Goal: Task Accomplishment & Management: Manage account settings

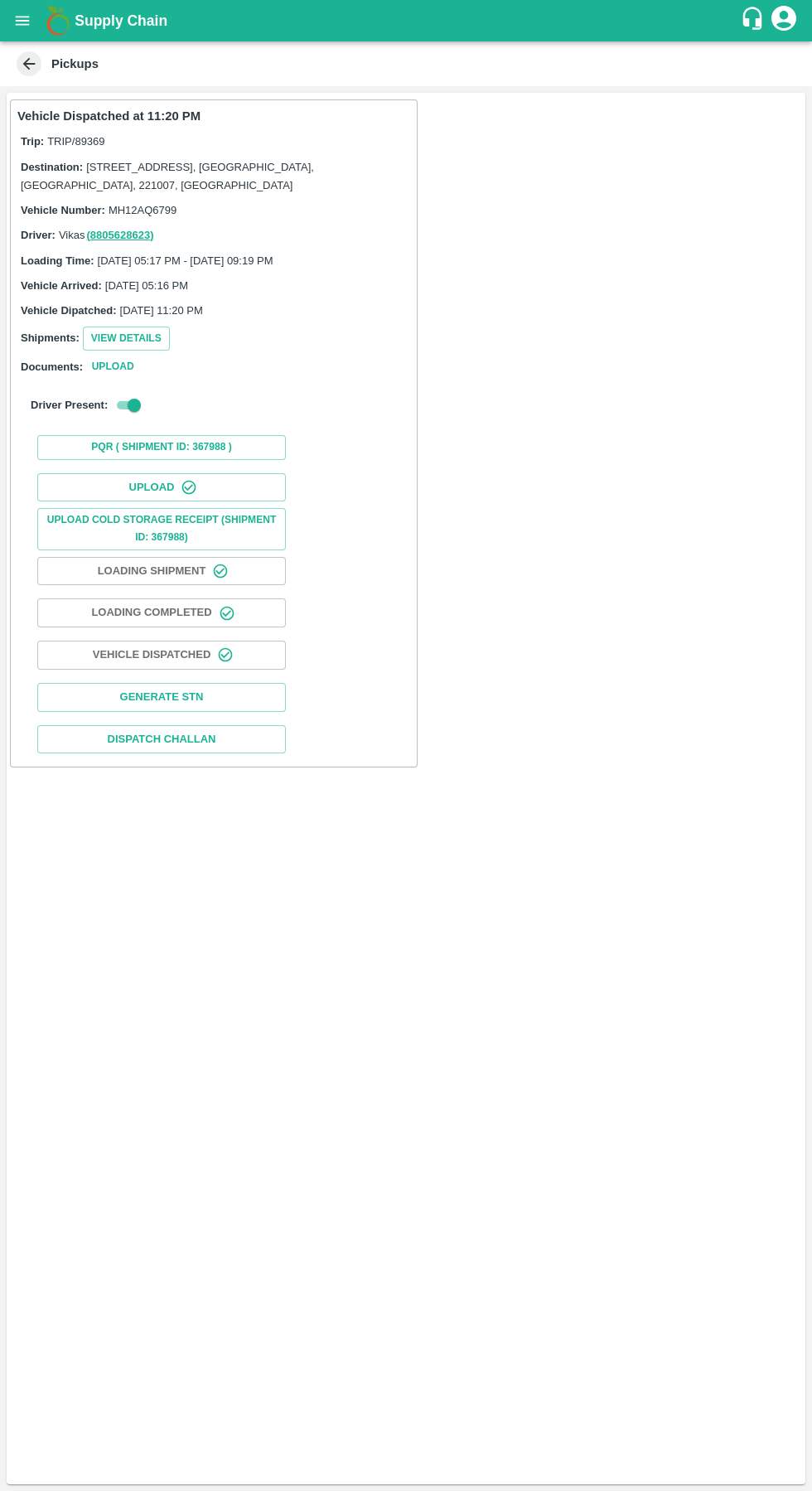
click at [37, 55] on icon at bounding box center [29, 64] width 18 height 18
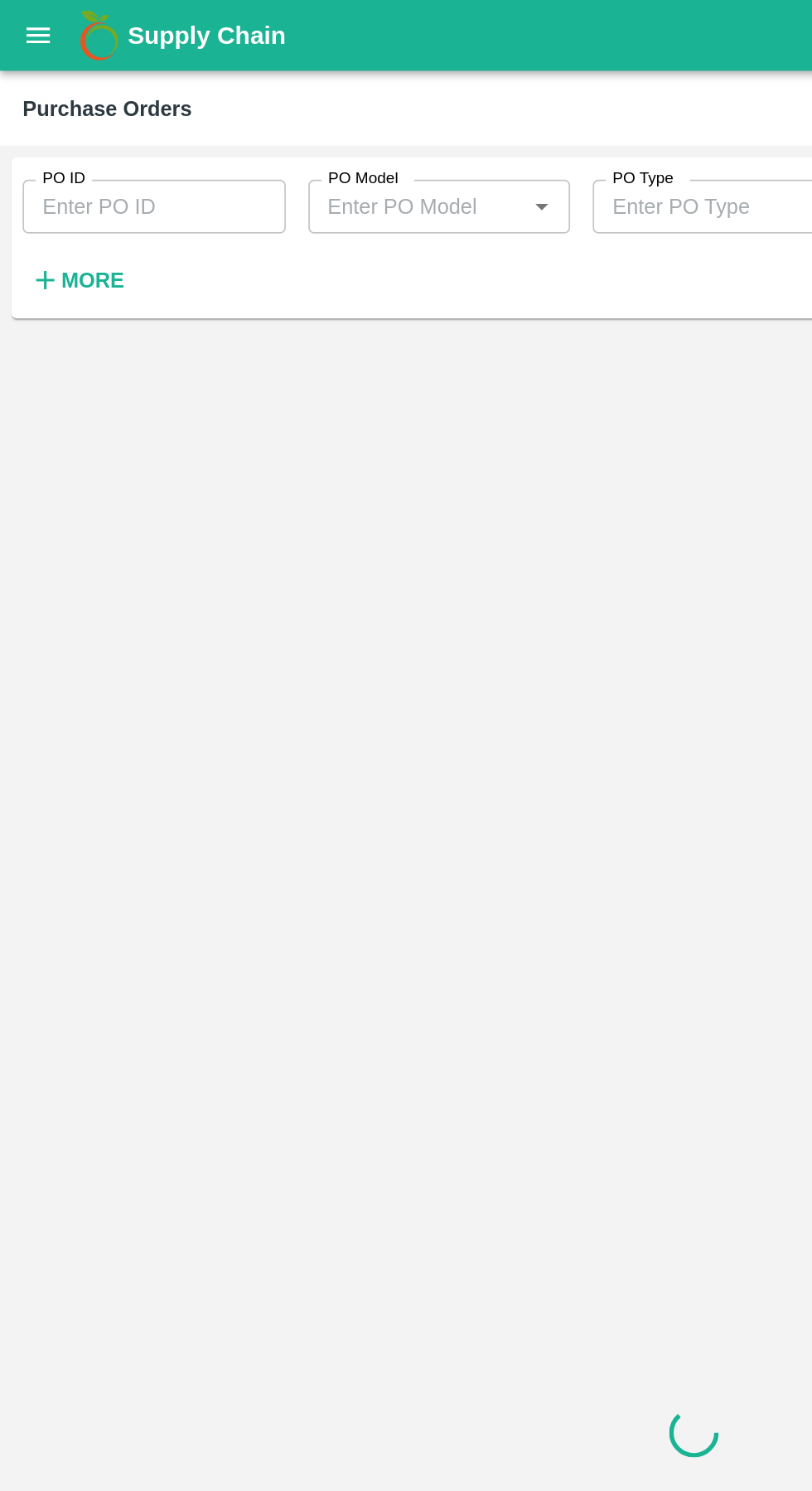
click at [34, 21] on button "open drawer" at bounding box center [23, 21] width 38 height 38
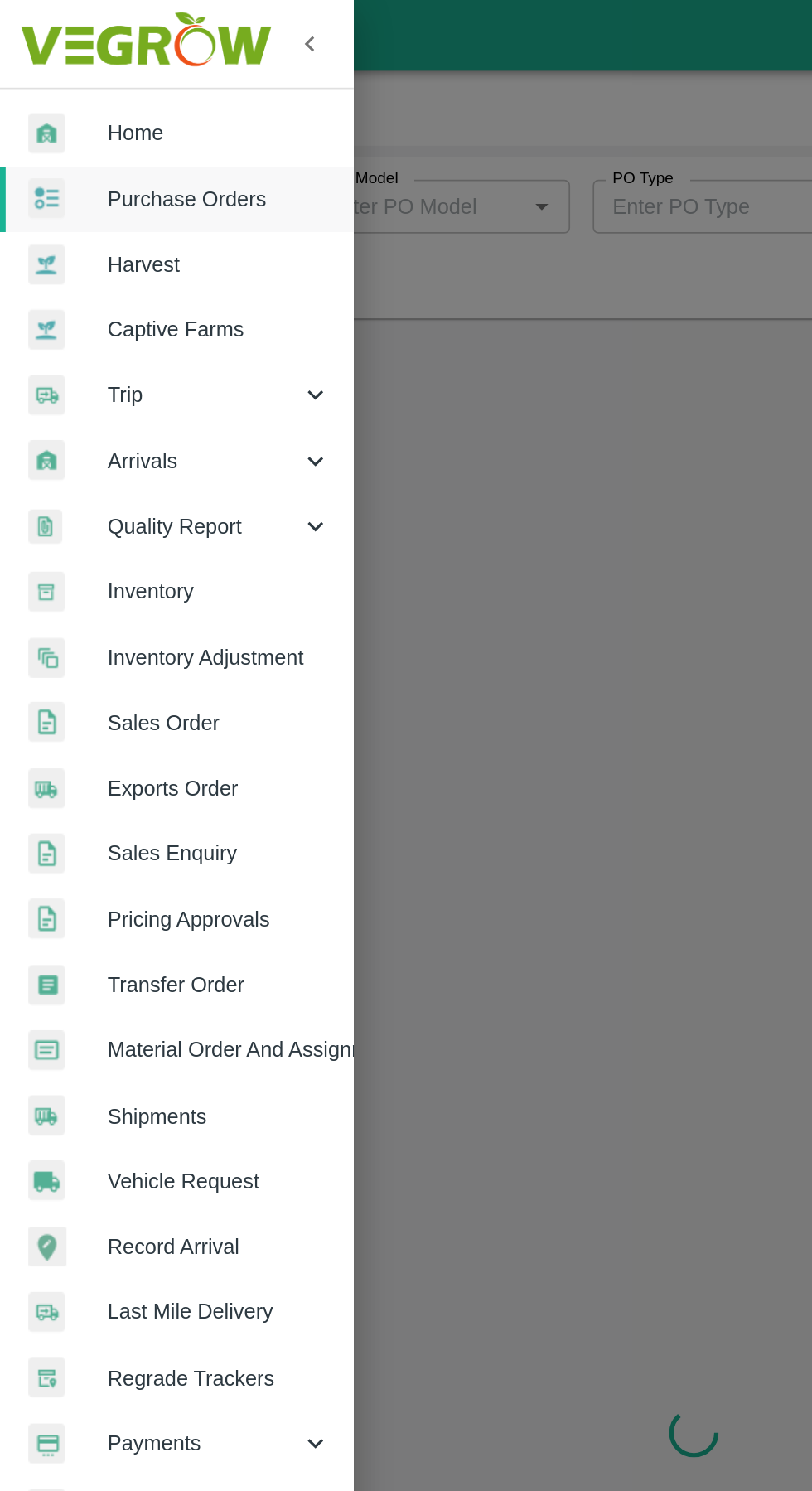
click at [80, 247] on div "Trip" at bounding box center [104, 231] width 207 height 38
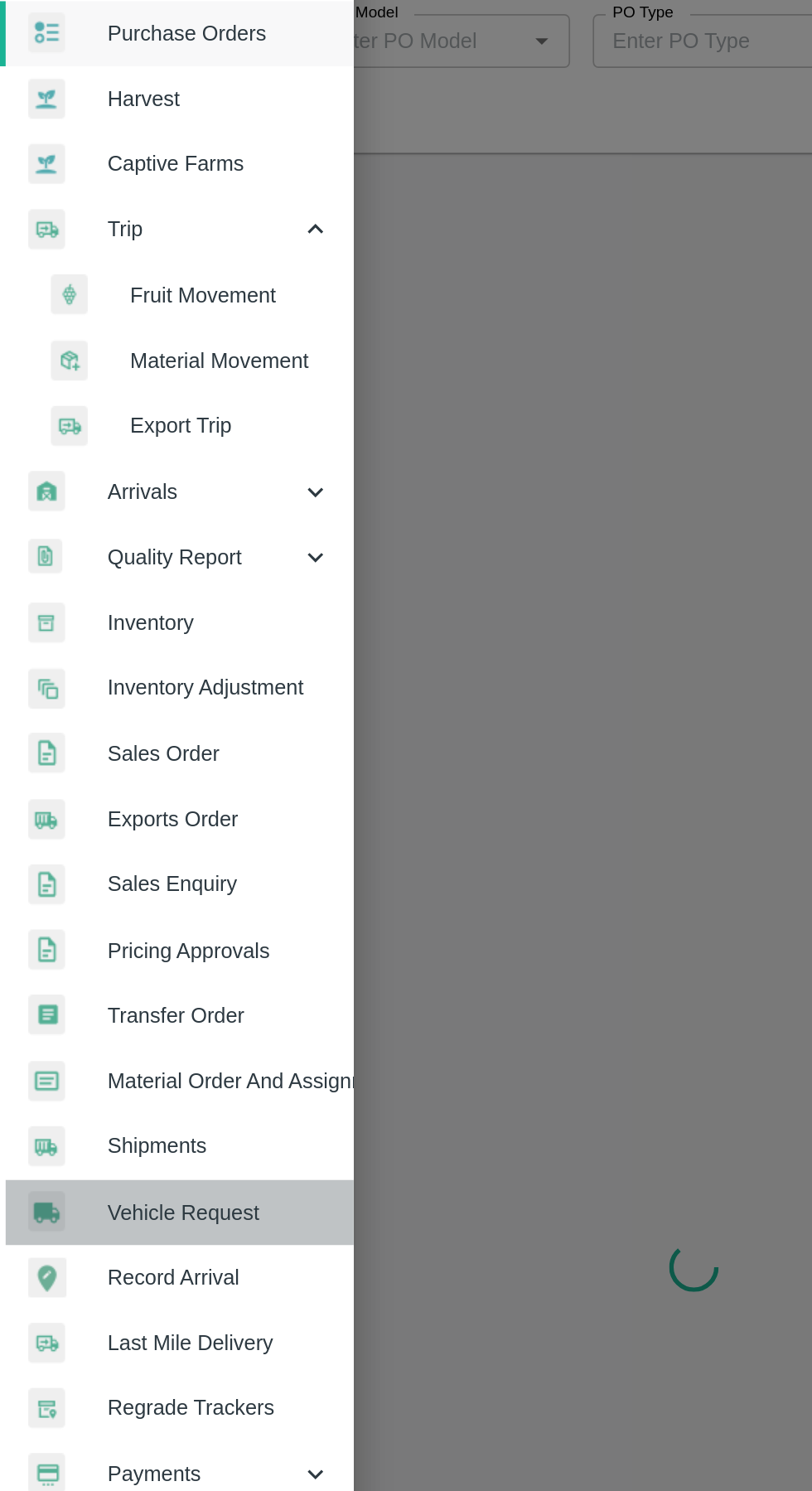
click at [150, 816] on span "Vehicle Request" at bounding box center [128, 807] width 131 height 18
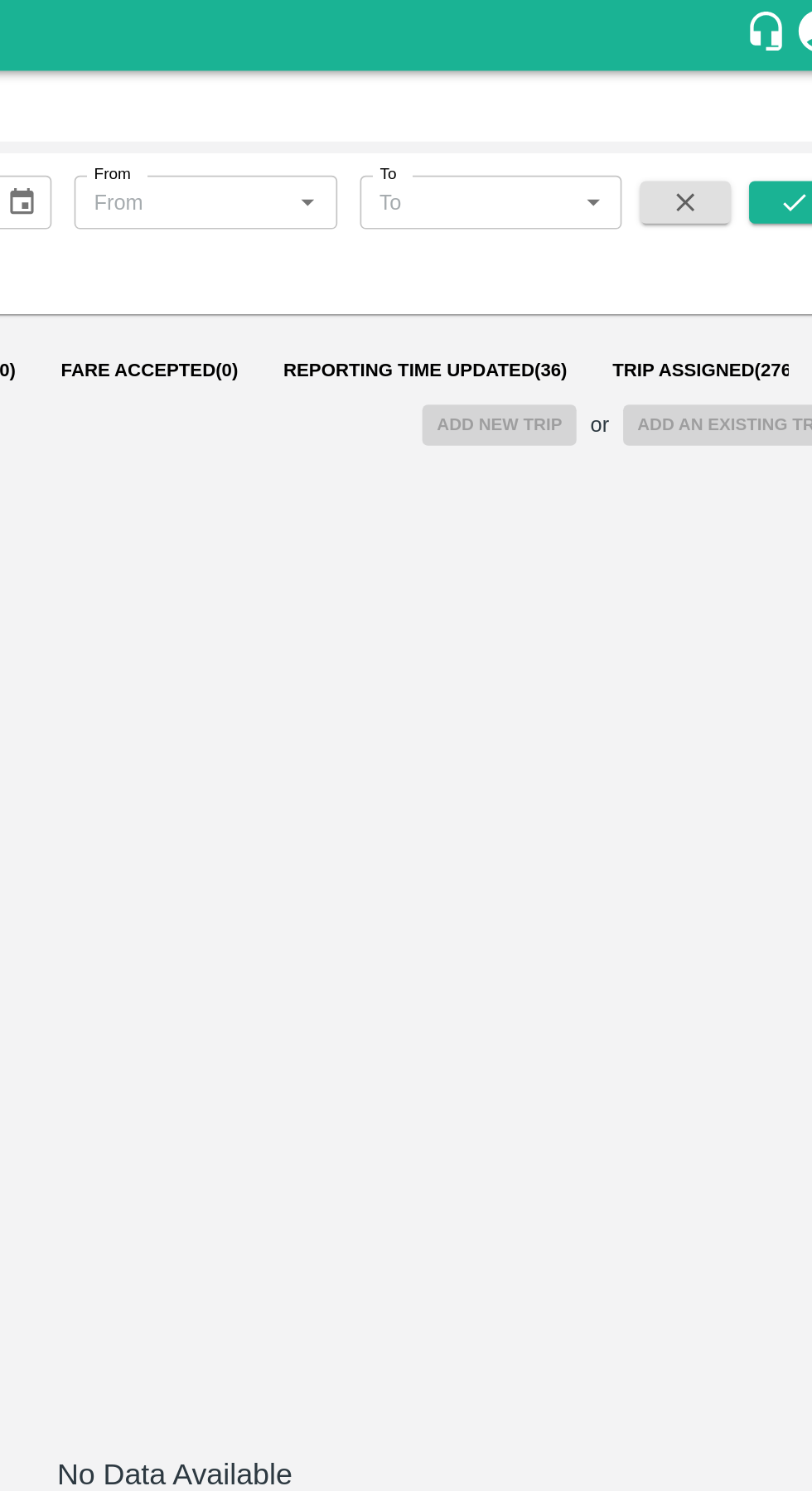
click at [523, 212] on span "Reporting Time Updated ( 36 )" at bounding box center [553, 217] width 166 height 14
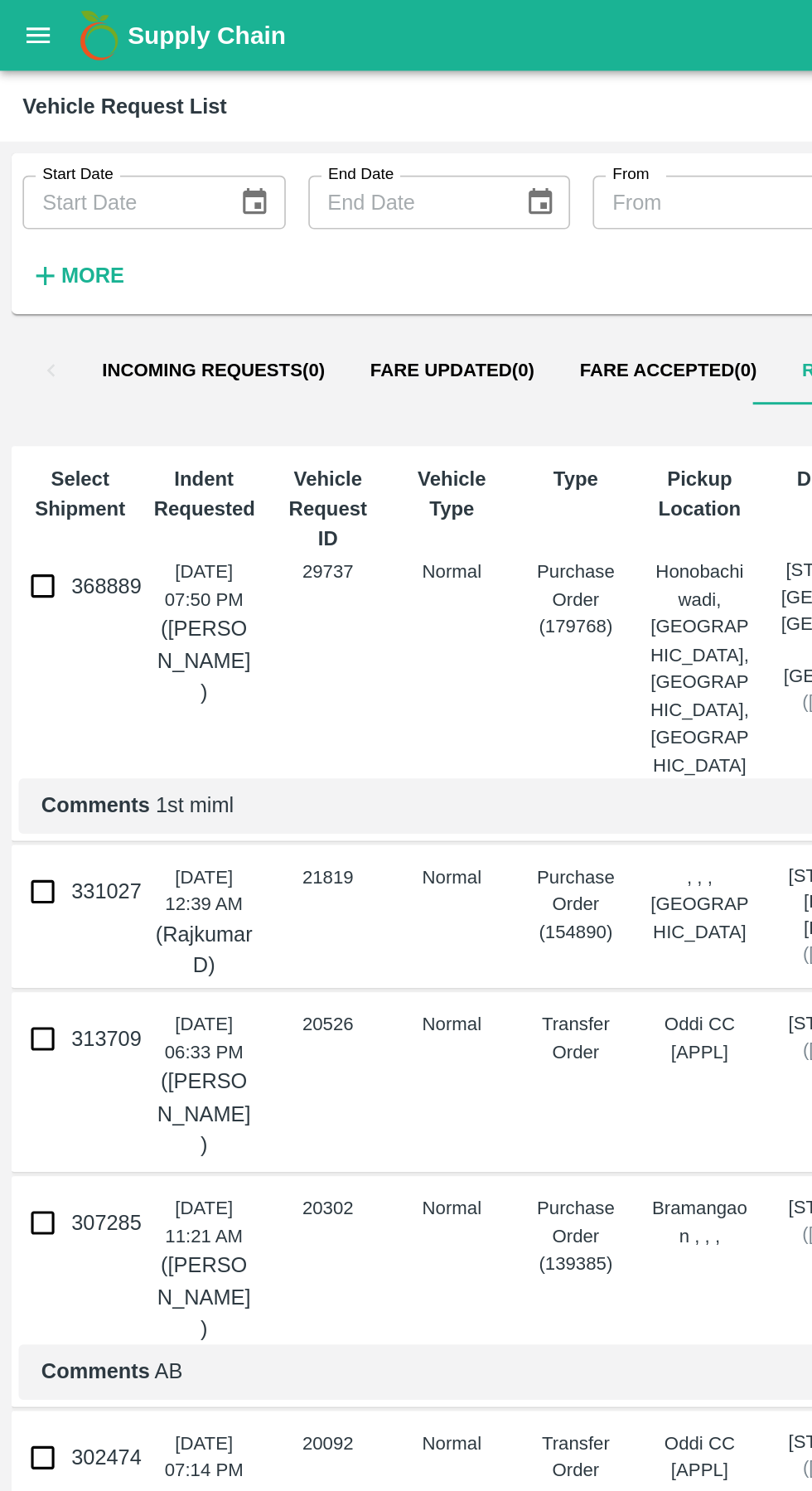
click at [36, 357] on input "368889" at bounding box center [25, 343] width 33 height 33
checkbox input "true"
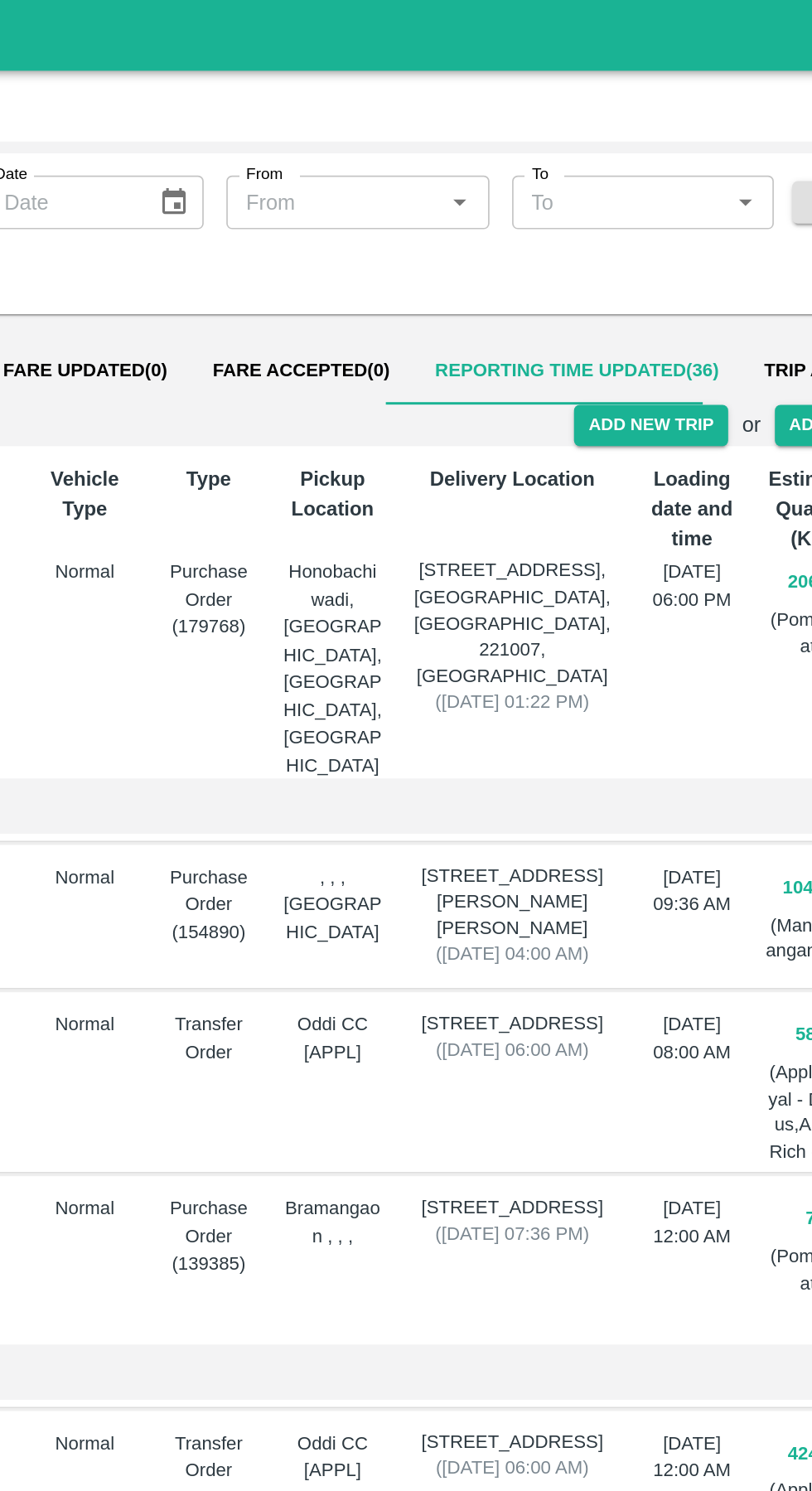
click at [589, 244] on button "Add New Trip" at bounding box center [596, 249] width 89 height 24
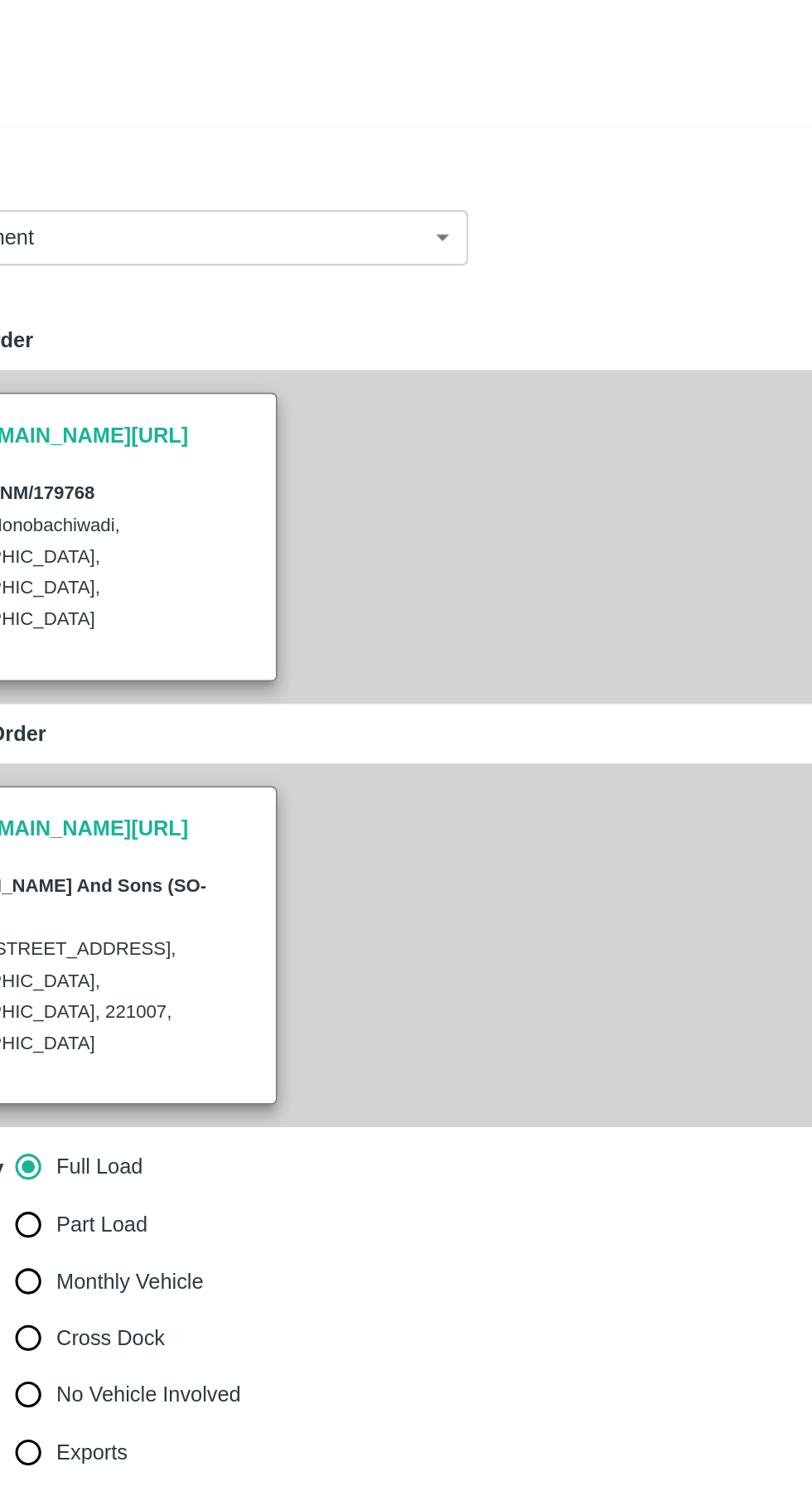
type input "2061.5"
type input "Normal"
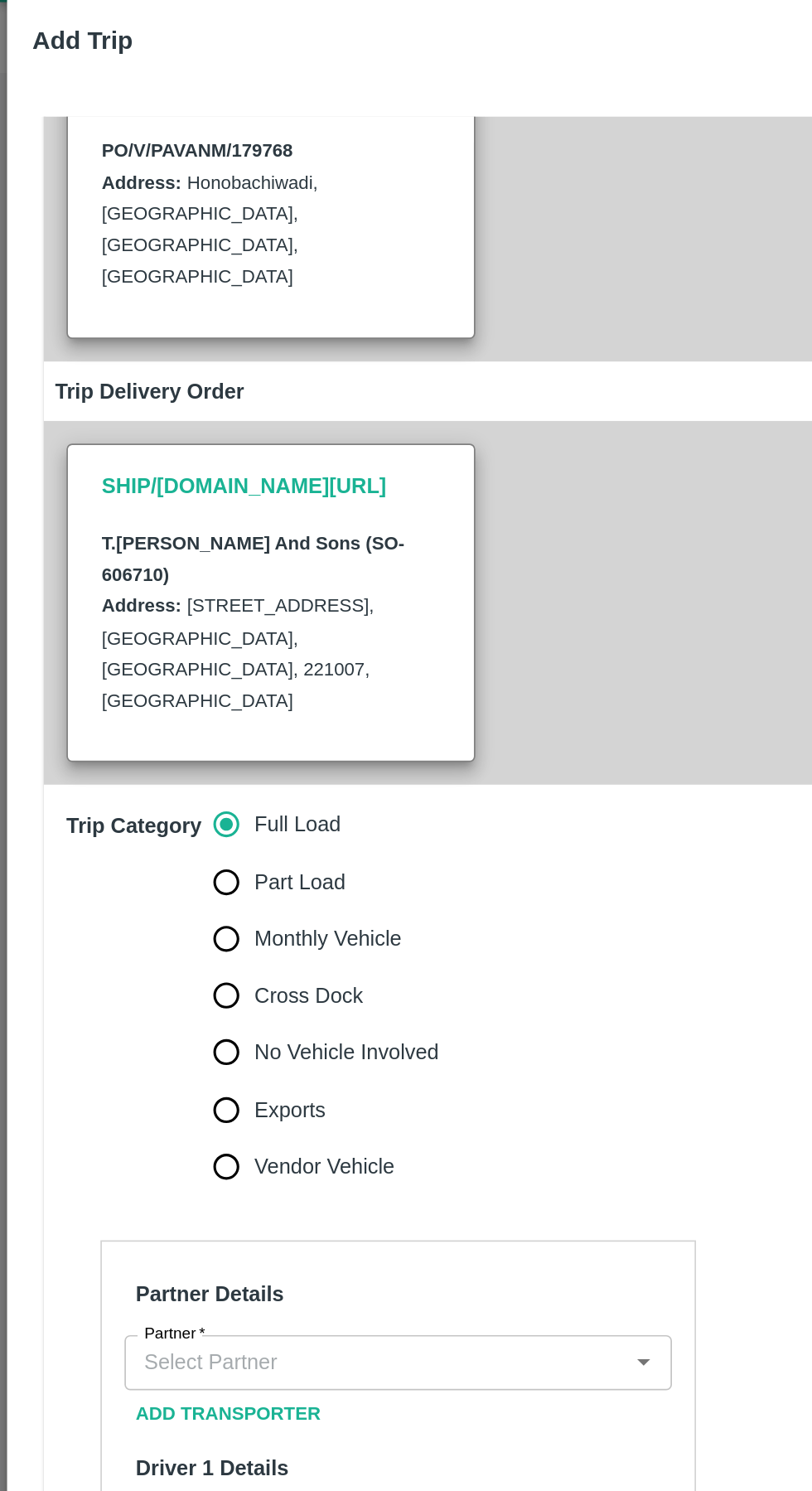
scroll to position [197, 0]
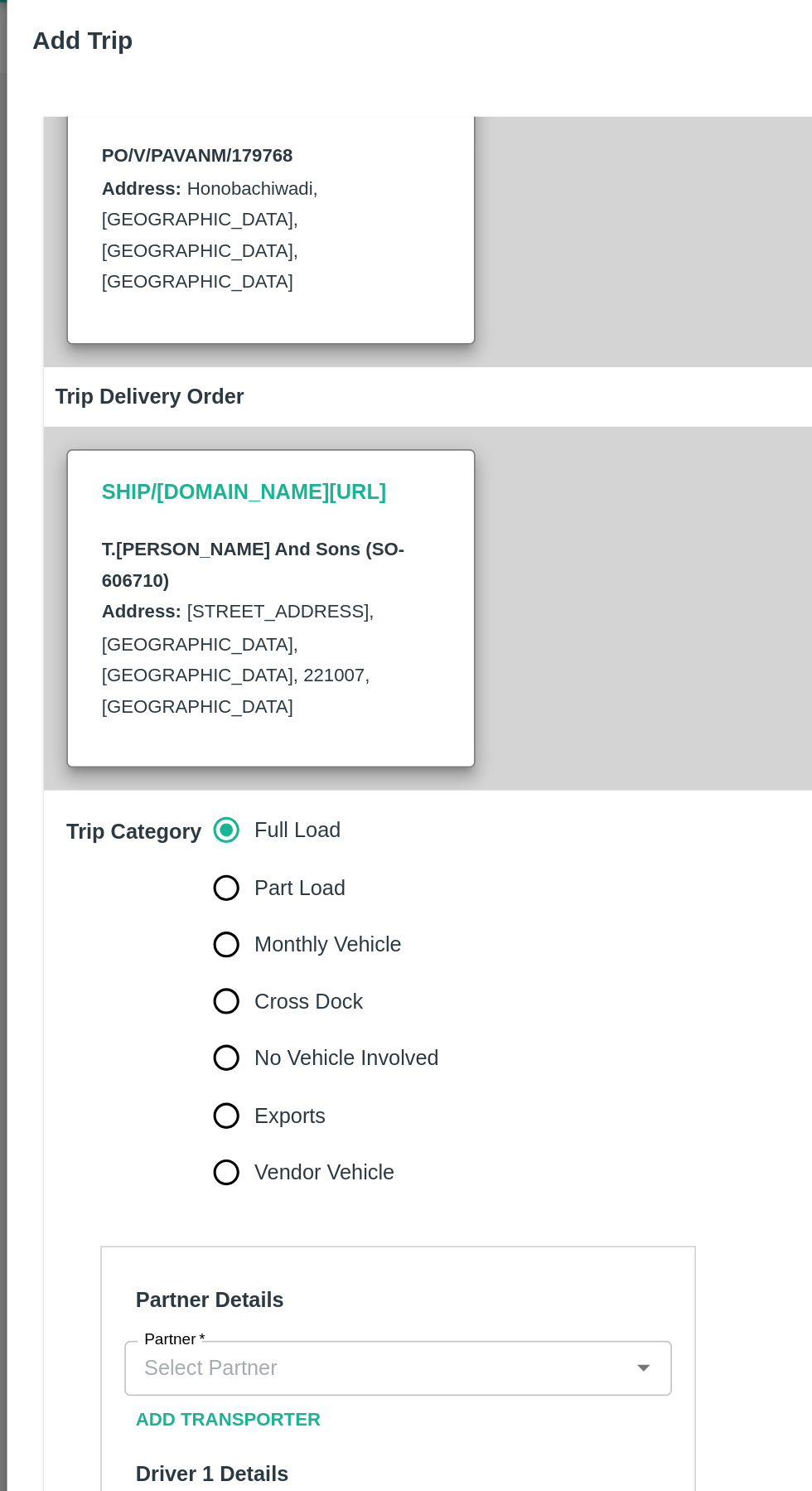
click at [139, 544] on input "Part Load" at bounding box center [133, 560] width 33 height 33
radio input "true"
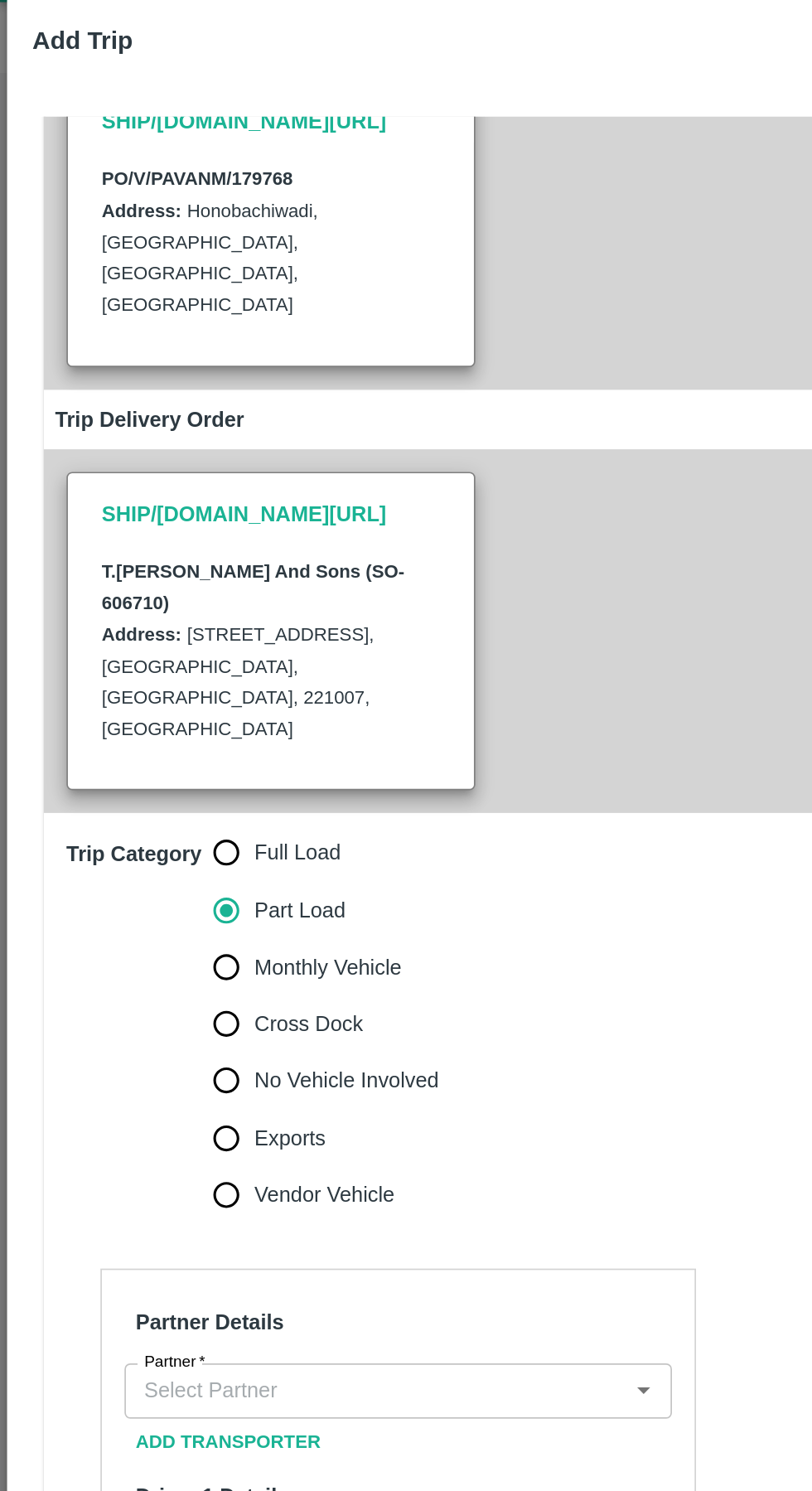
click at [197, 843] on input "Partner   *" at bounding box center [220, 854] width 284 height 22
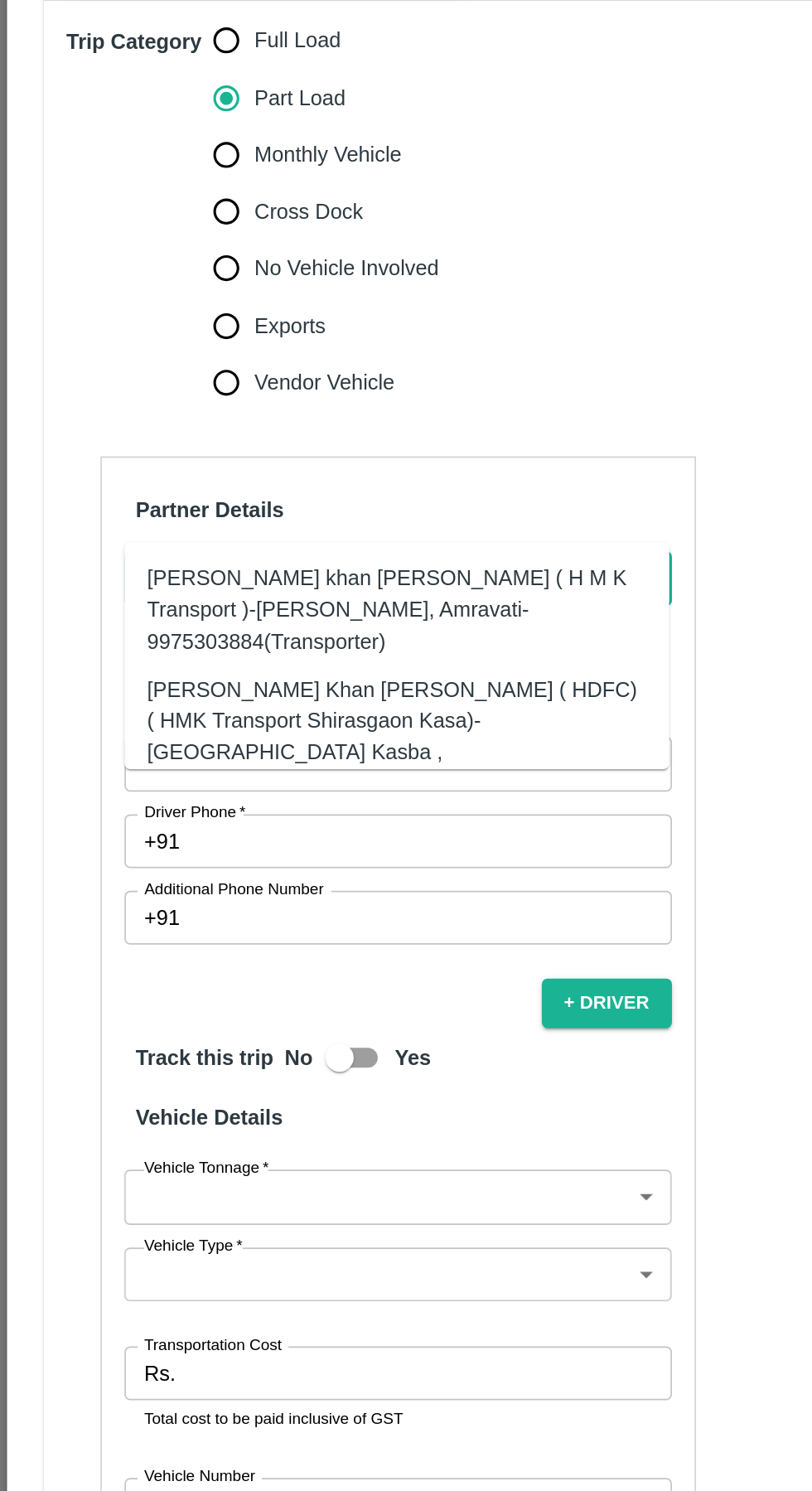
click at [298, 922] on div "[PERSON_NAME] Khan [PERSON_NAME] ( HDFC) ( HMK Transport Shirasgaon Kasa)-[GEOG…" at bounding box center [233, 947] width 293 height 74
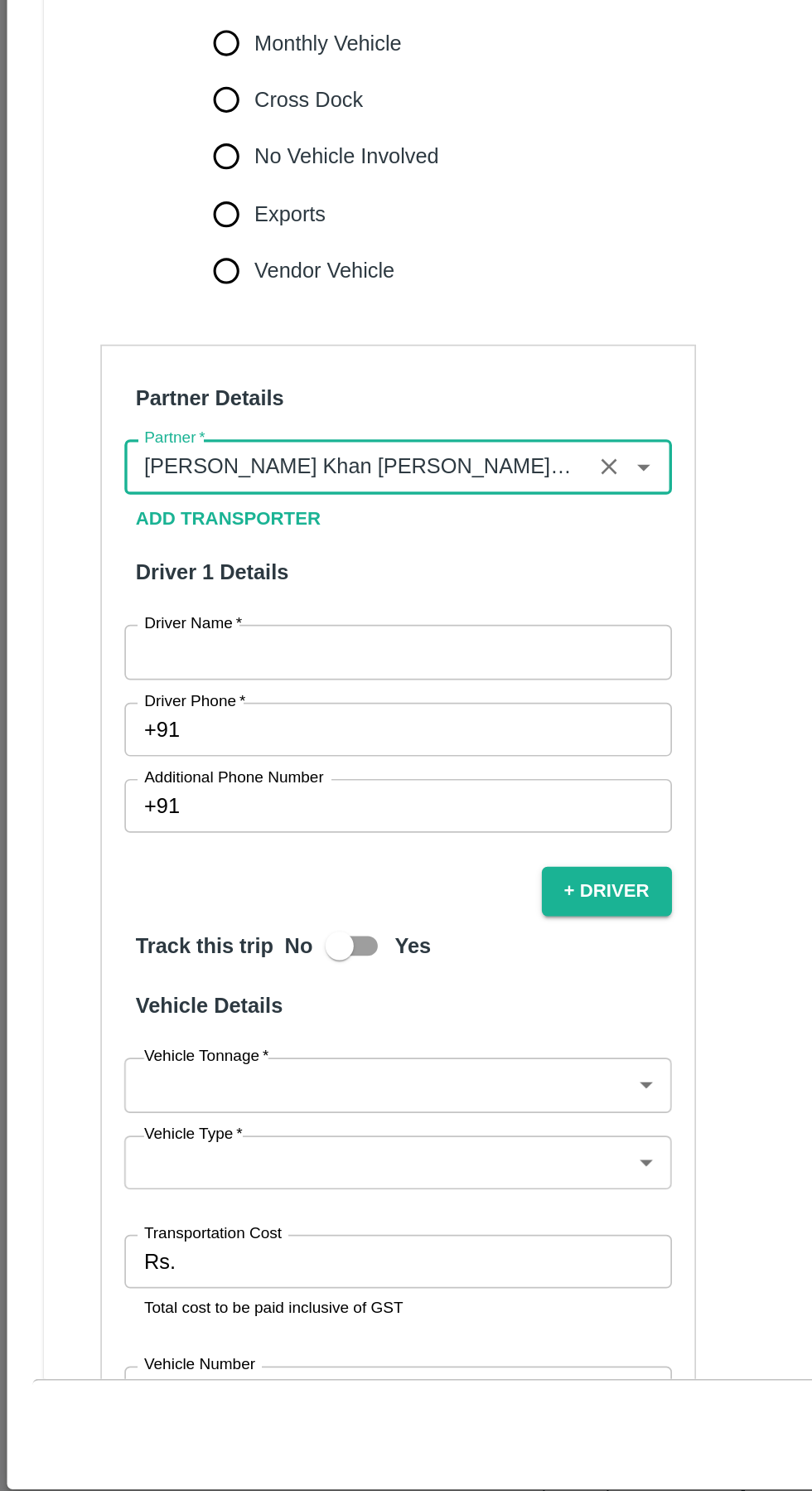
type input "[PERSON_NAME] Khan [PERSON_NAME] ( HDFC) ( HMK Transport Shirasgaon Kasa)-[GEOG…"
click at [256, 947] on input "Driver Name   *" at bounding box center [233, 962] width 321 height 32
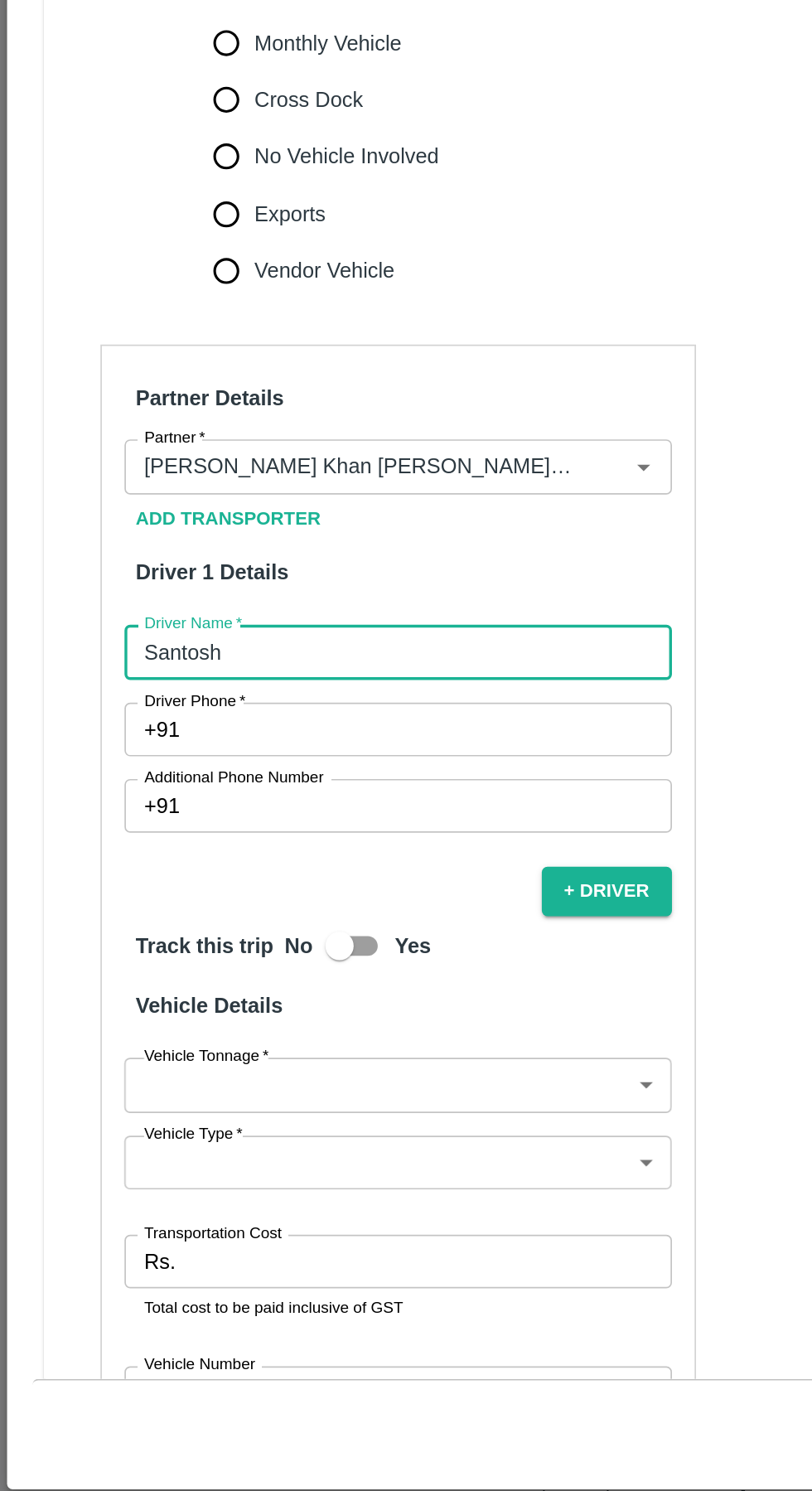
type input "Santosh"
click at [216, 992] on input "Driver Phone   *" at bounding box center [253, 1008] width 282 height 32
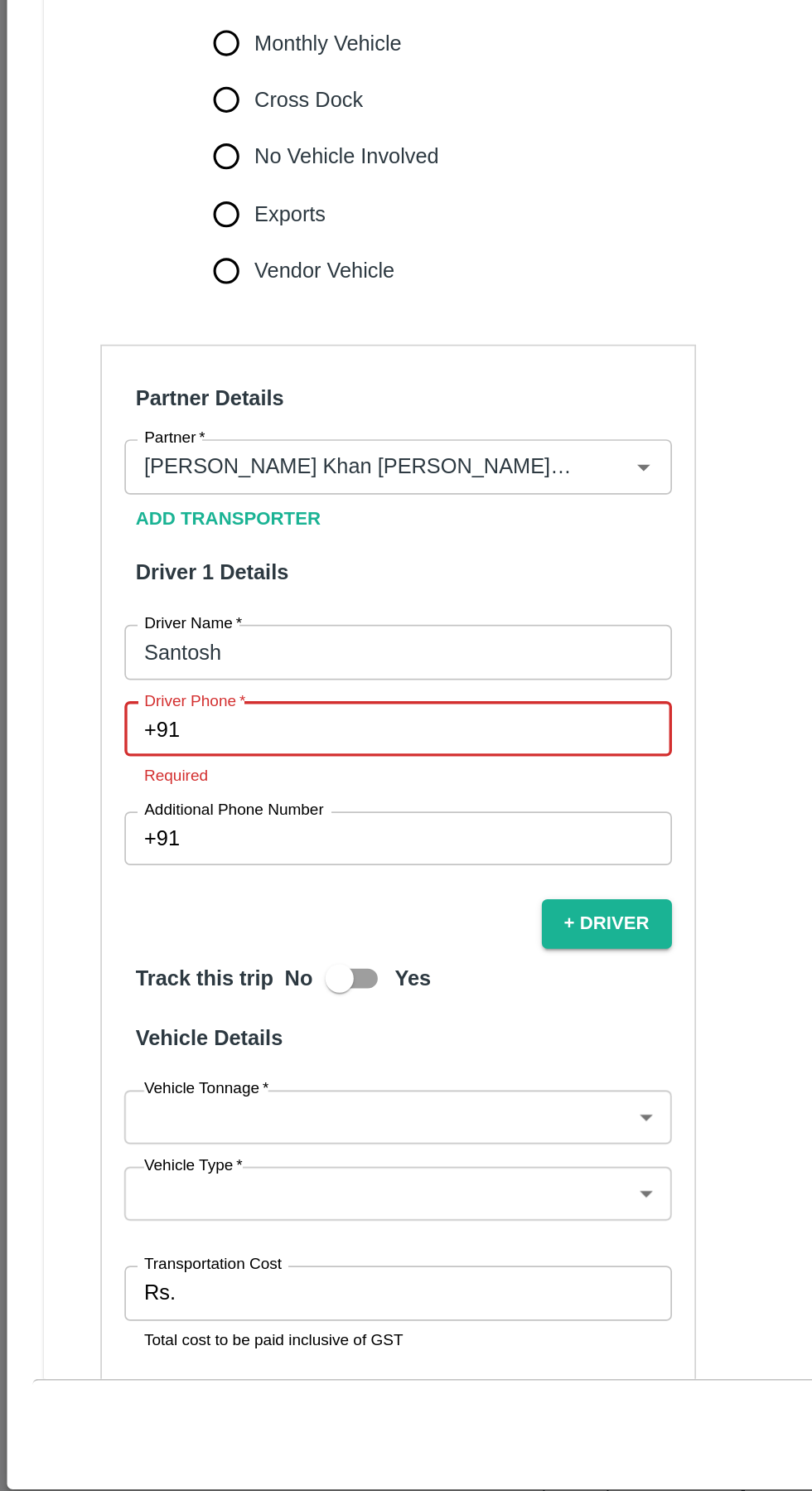
click at [171, 992] on input "Driver Phone   *" at bounding box center [253, 1008] width 282 height 32
paste input "9022204925"
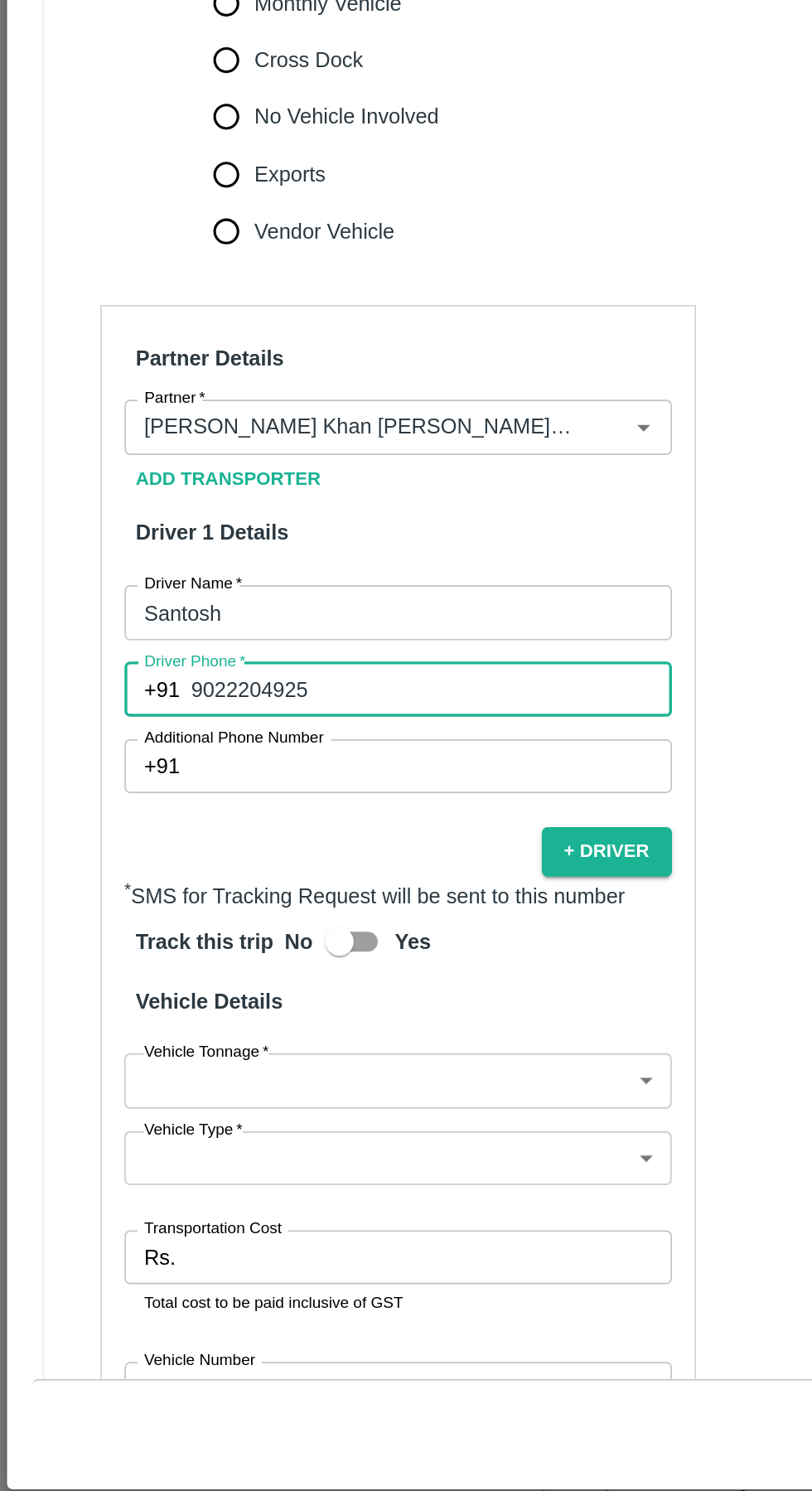
scroll to position [325, 0]
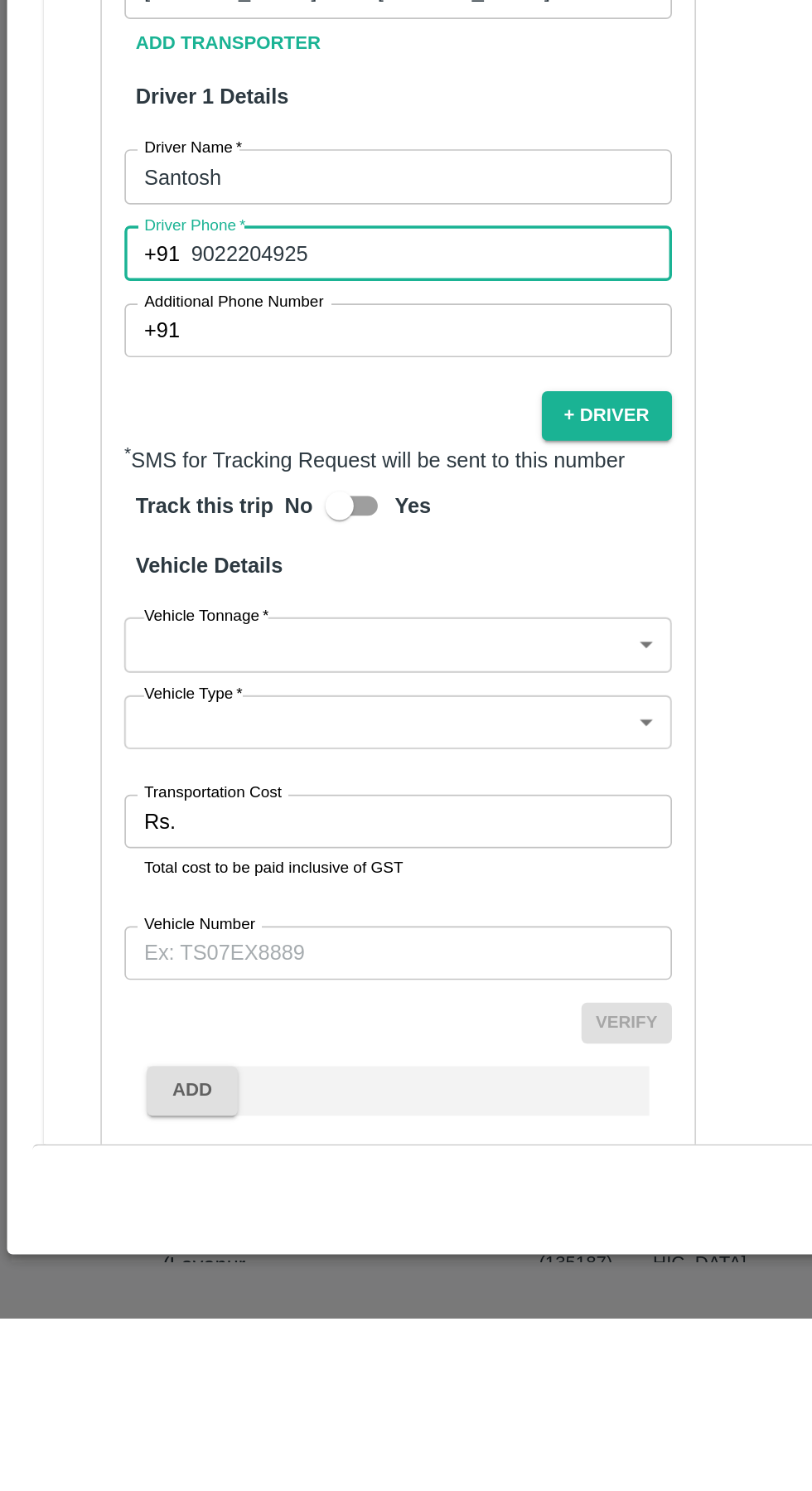
type input "9022204925"
click at [265, 1060] on body "Supply Chain Vehicle Request List Start Date Start Date End Date End Date From …" at bounding box center [406, 745] width 812 height 1491
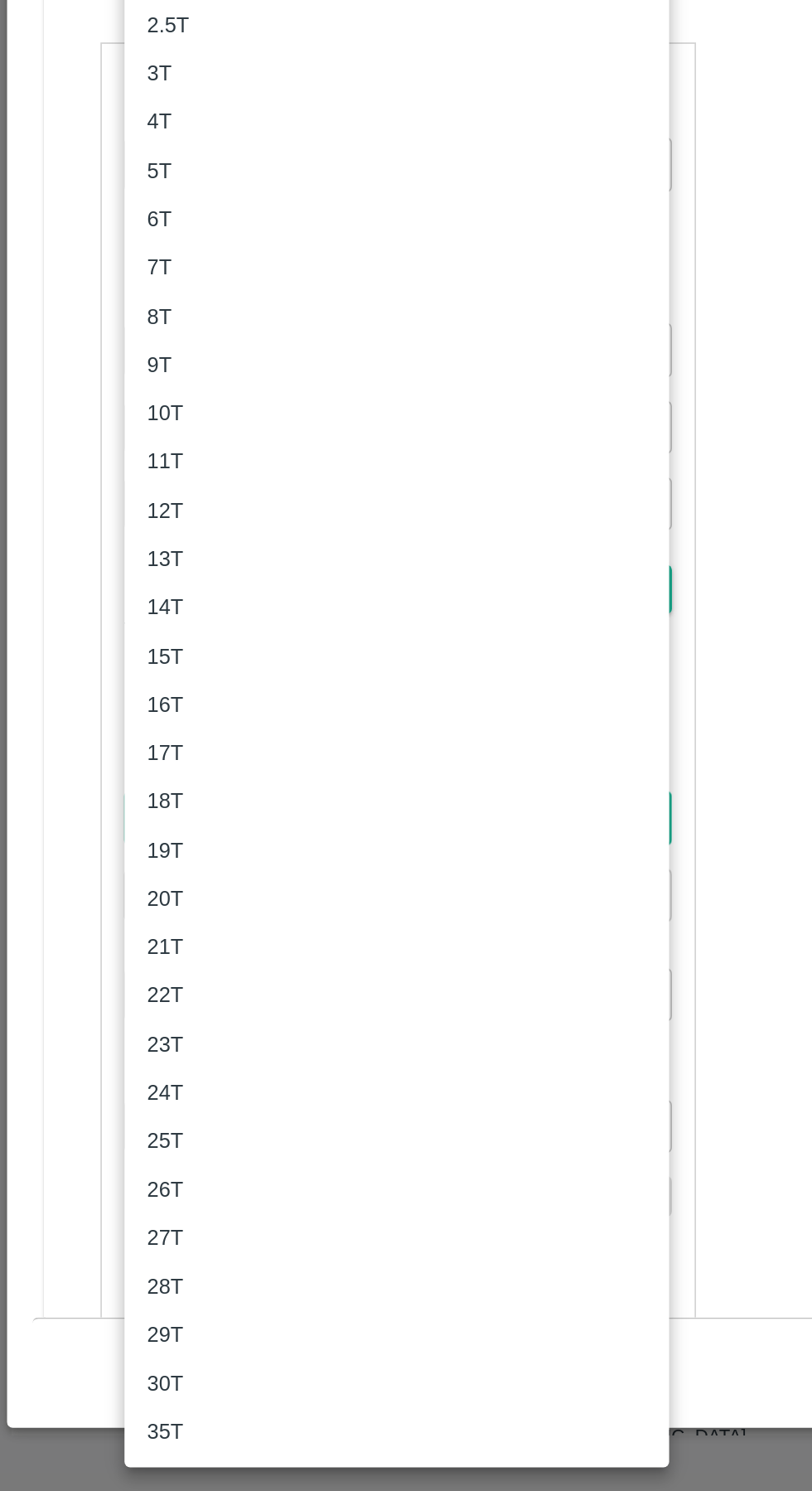
click at [144, 1032] on div "16T" at bounding box center [233, 1030] width 293 height 18
type input "16000"
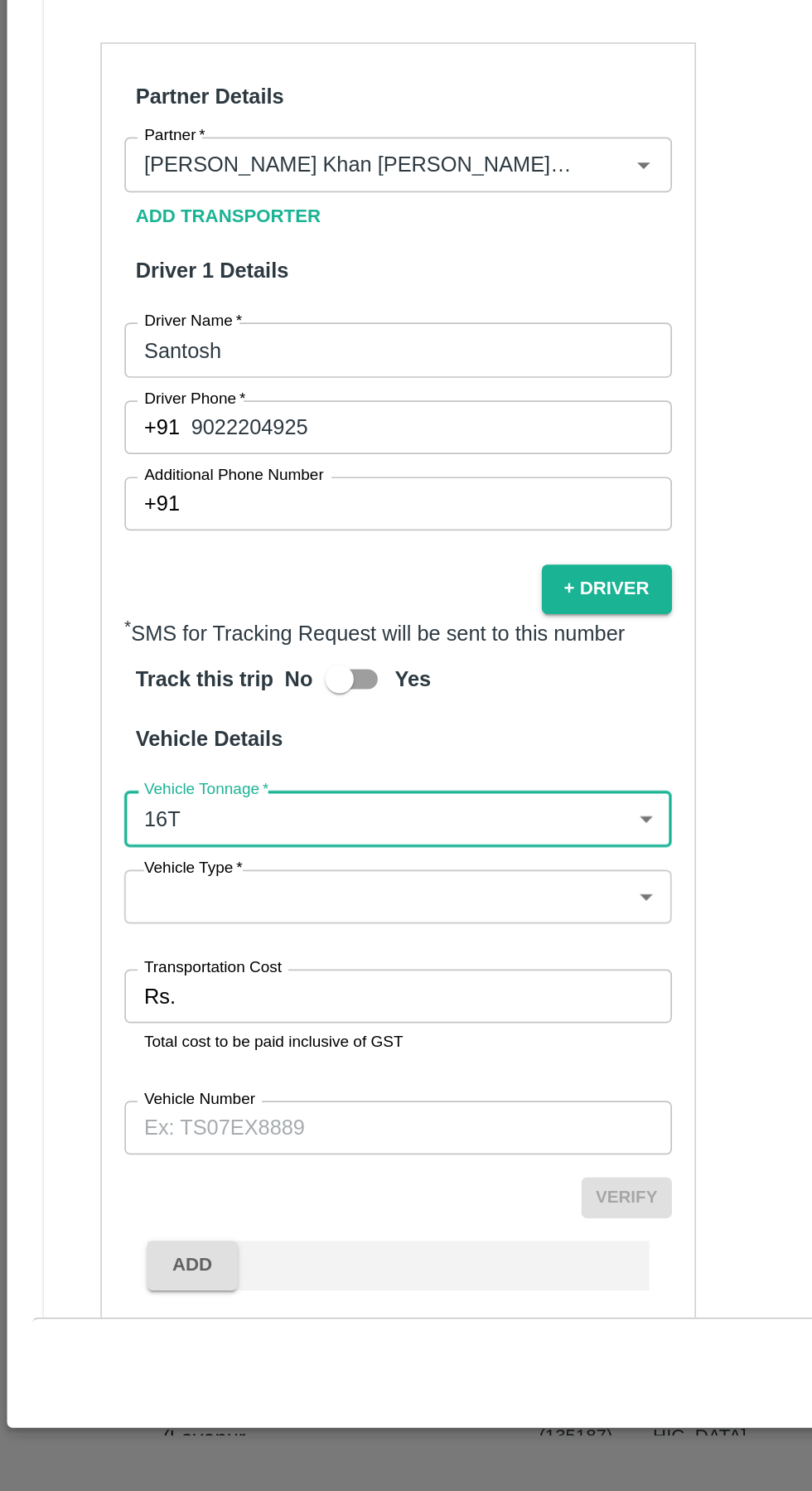
scroll to position [322, 0]
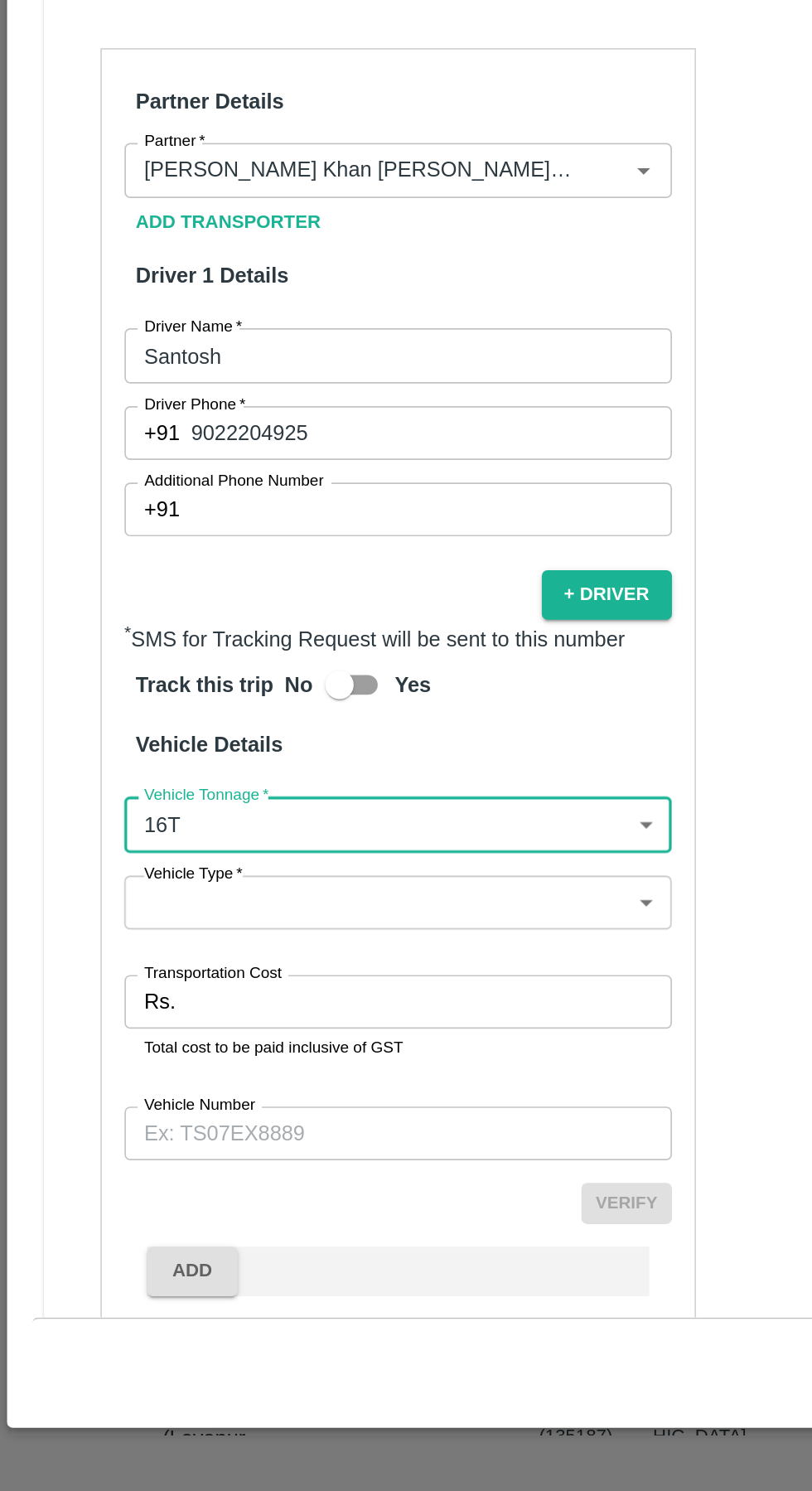
click at [211, 1118] on body "Supply Chain Vehicle Request List Start Date Start Date End Date End Date From …" at bounding box center [406, 745] width 812 height 1491
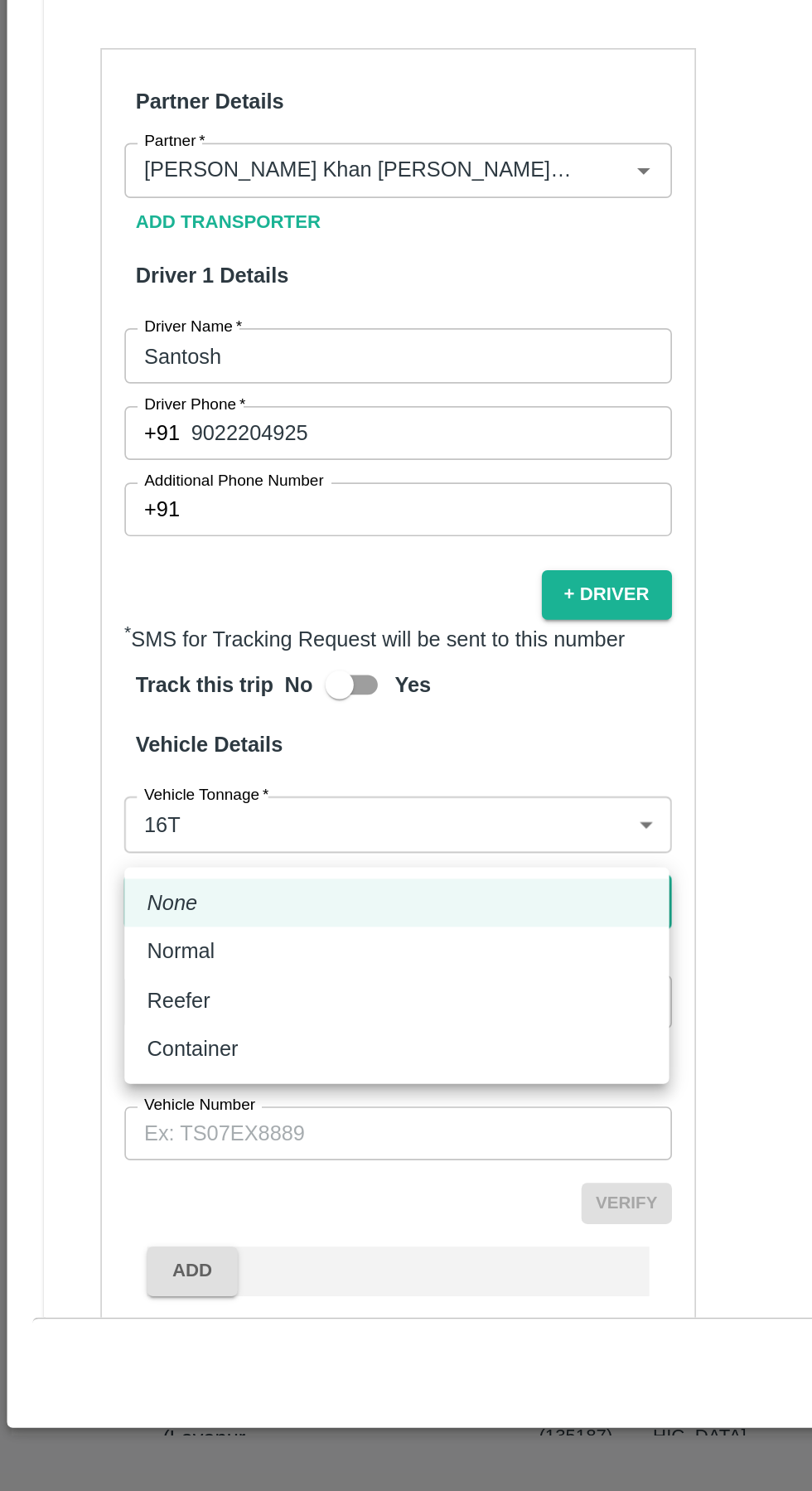
click at [165, 1181] on div "Normal" at bounding box center [233, 1174] width 293 height 18
type input "Normal"
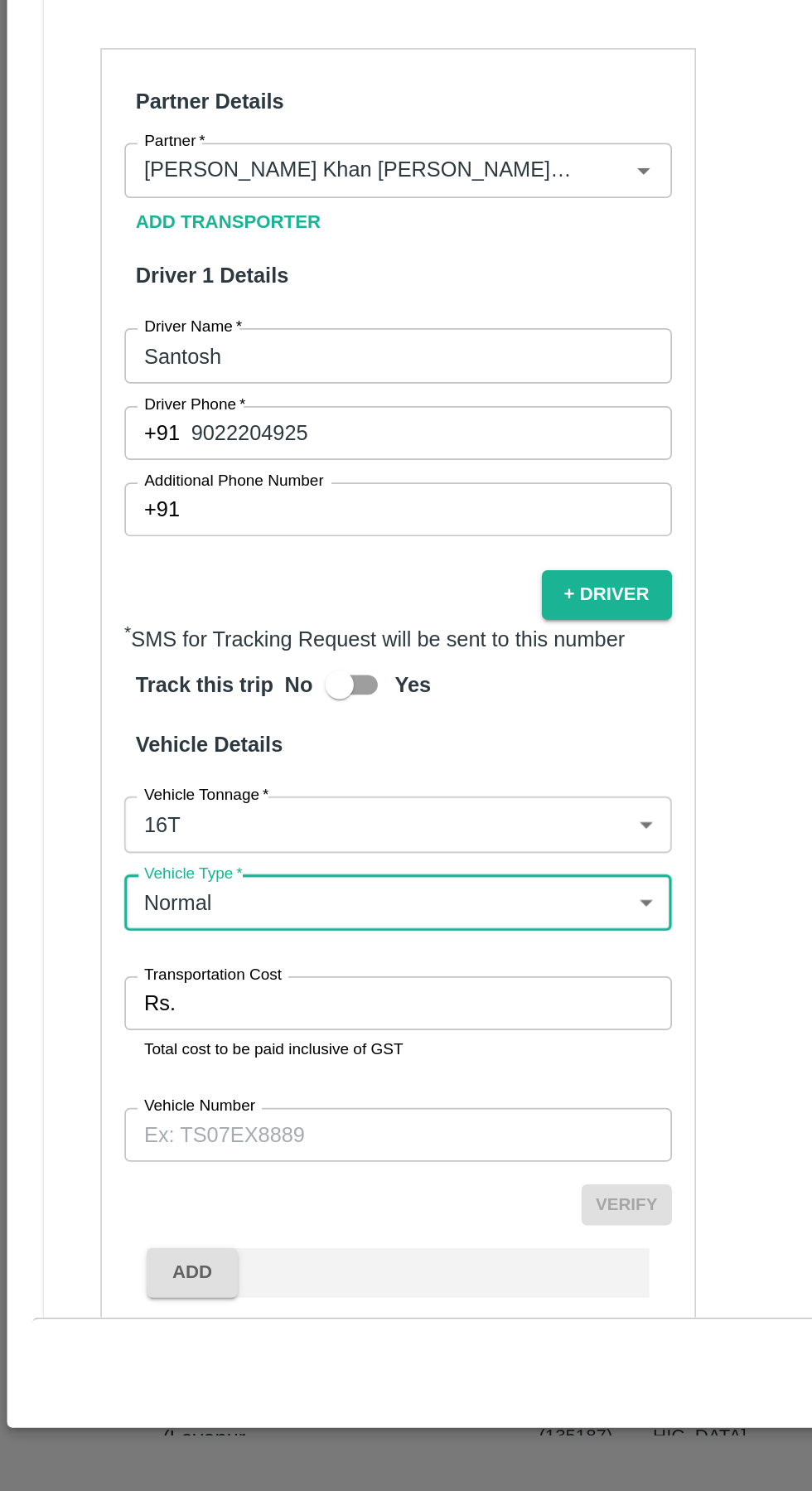
click at [195, 1189] on input "Transportation Cost" at bounding box center [251, 1204] width 285 height 32
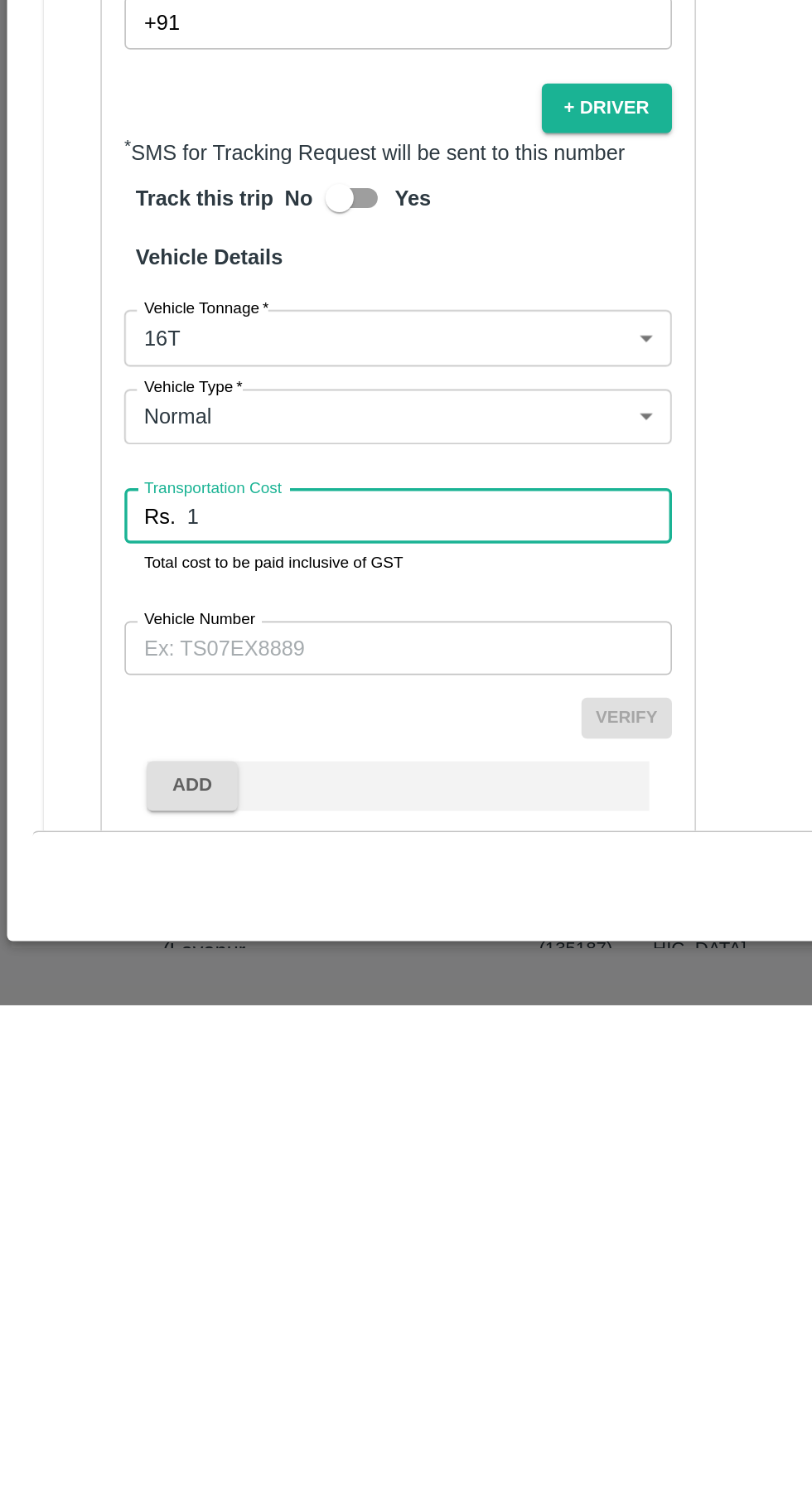
type input "1"
click at [178, 1266] on input "Vehicle Number" at bounding box center [233, 1282] width 321 height 32
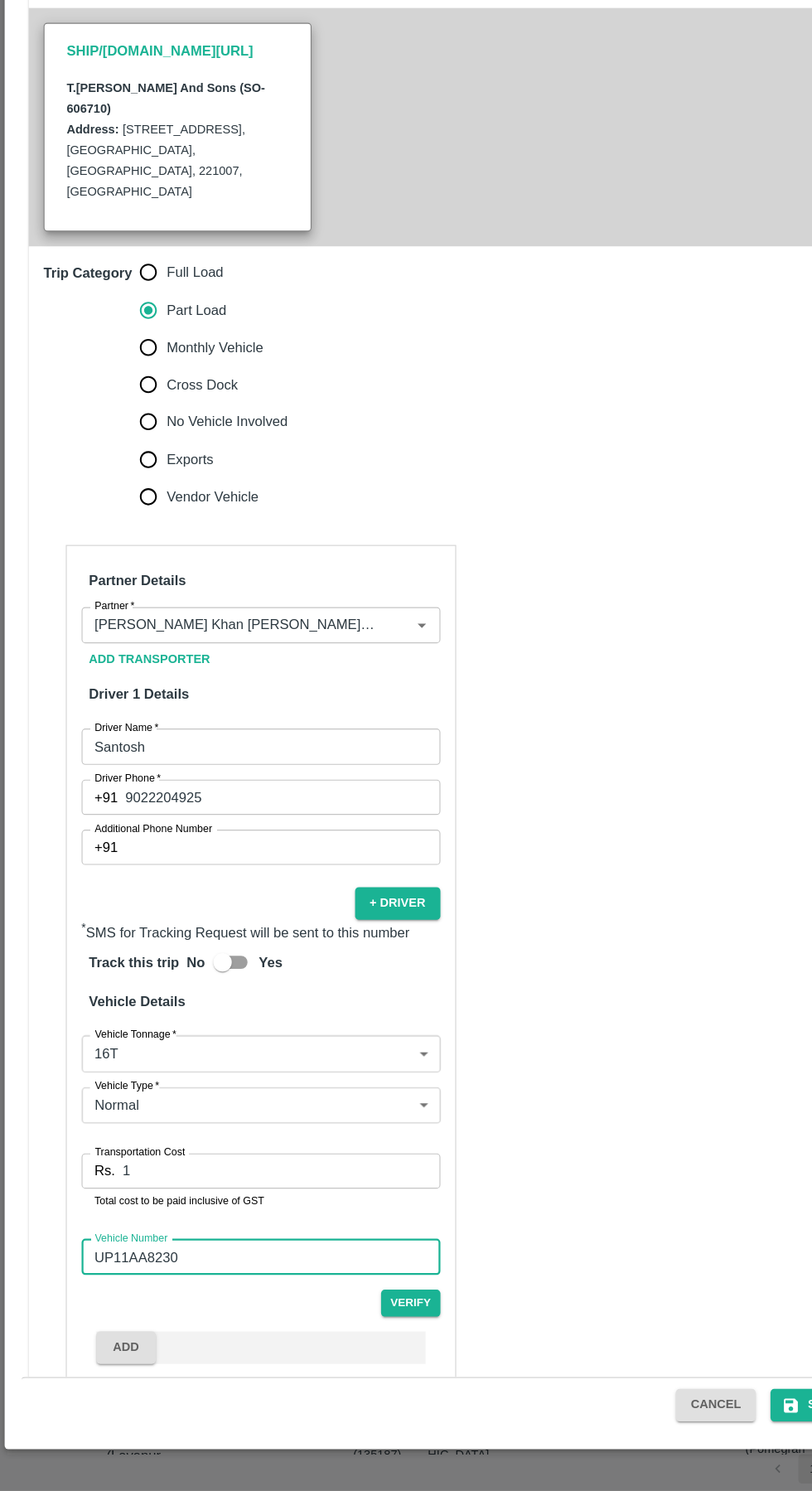
scroll to position [316, 0]
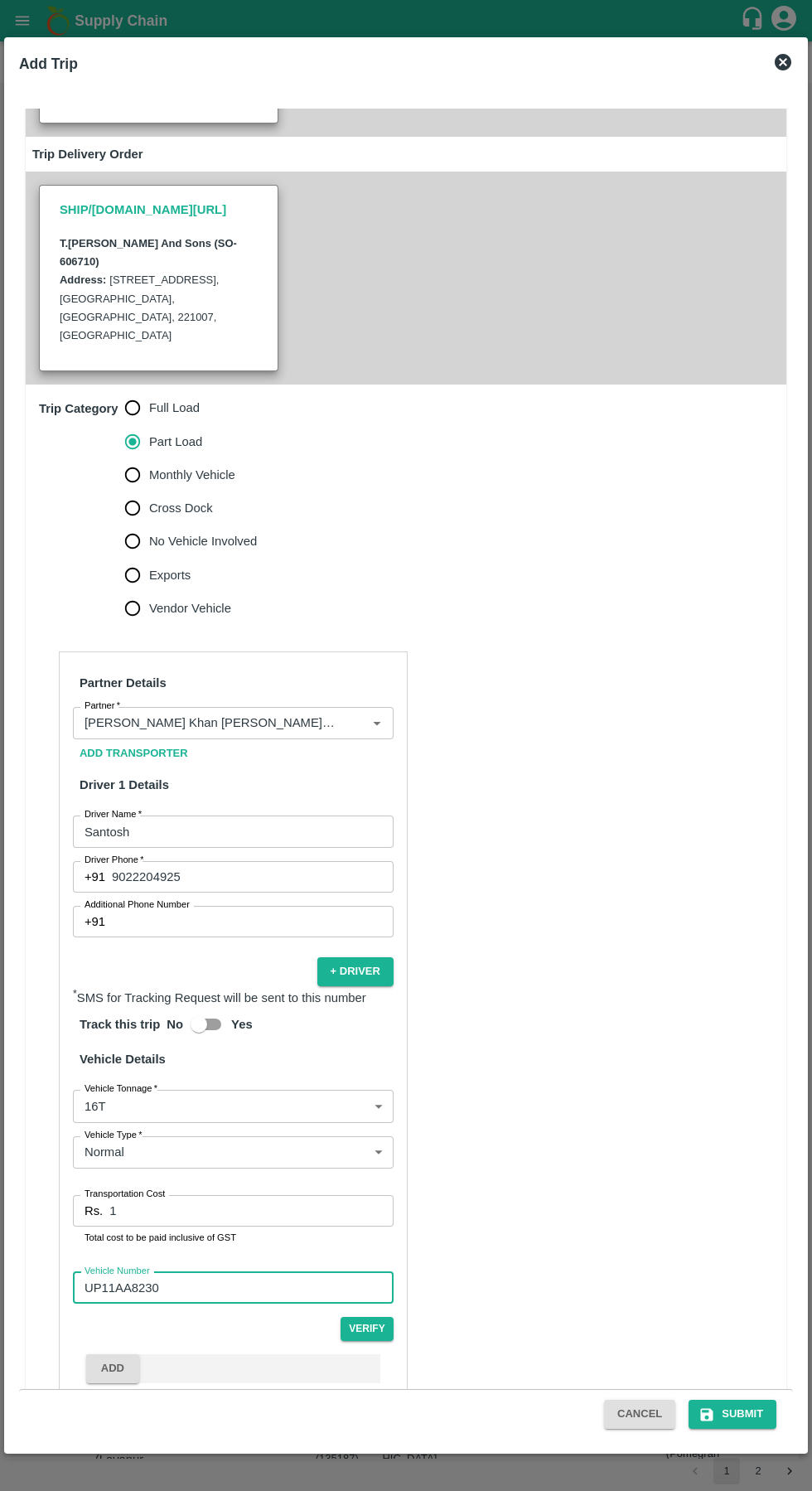
type input "UP11AA8230"
click at [759, 1434] on div "Cancel Submit" at bounding box center [406, 1414] width 774 height 50
click at [741, 1414] on button "Submit" at bounding box center [732, 1415] width 88 height 29
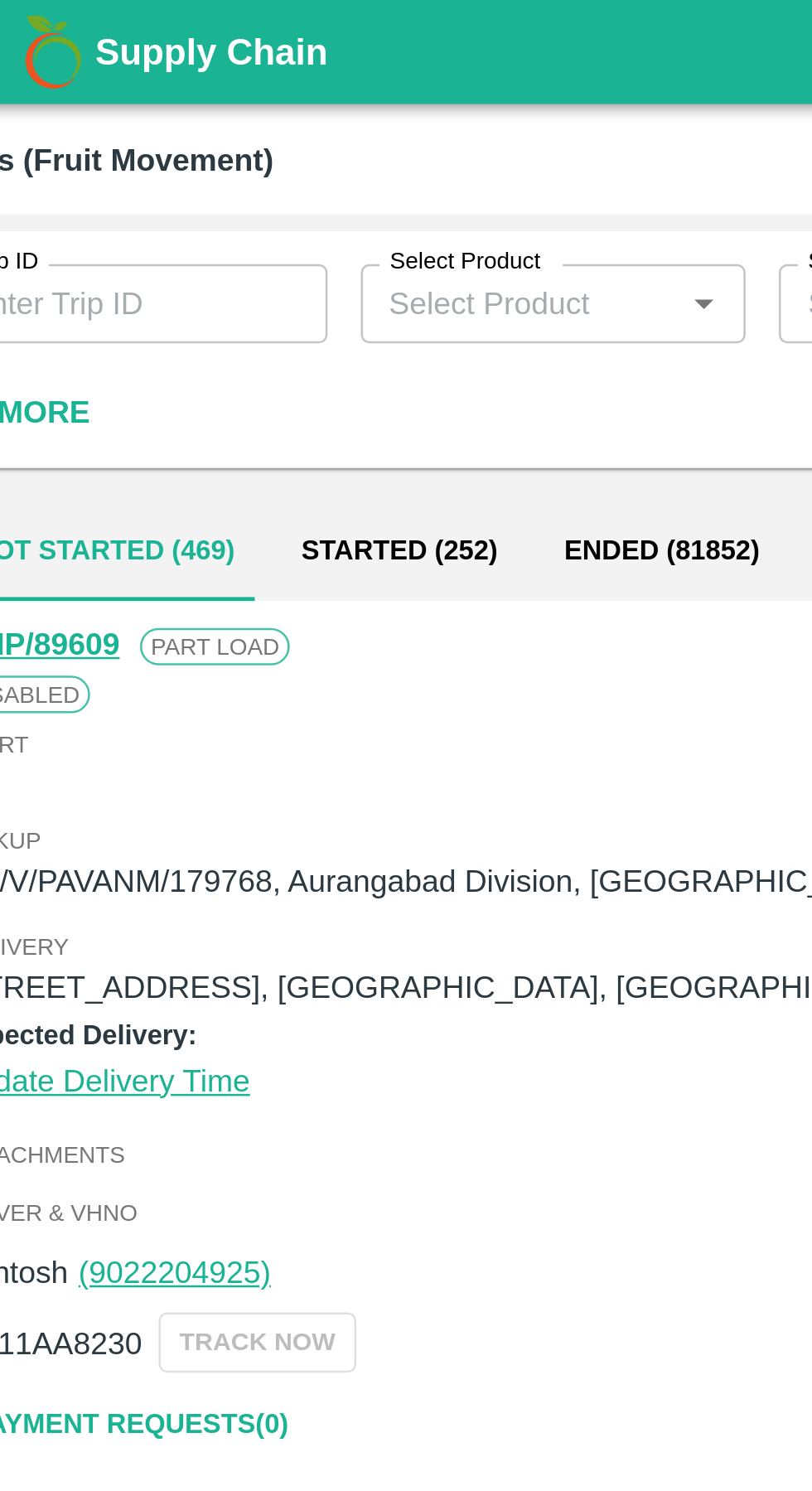
click at [114, 116] on input "Trip ID" at bounding box center [90, 121] width 154 height 32
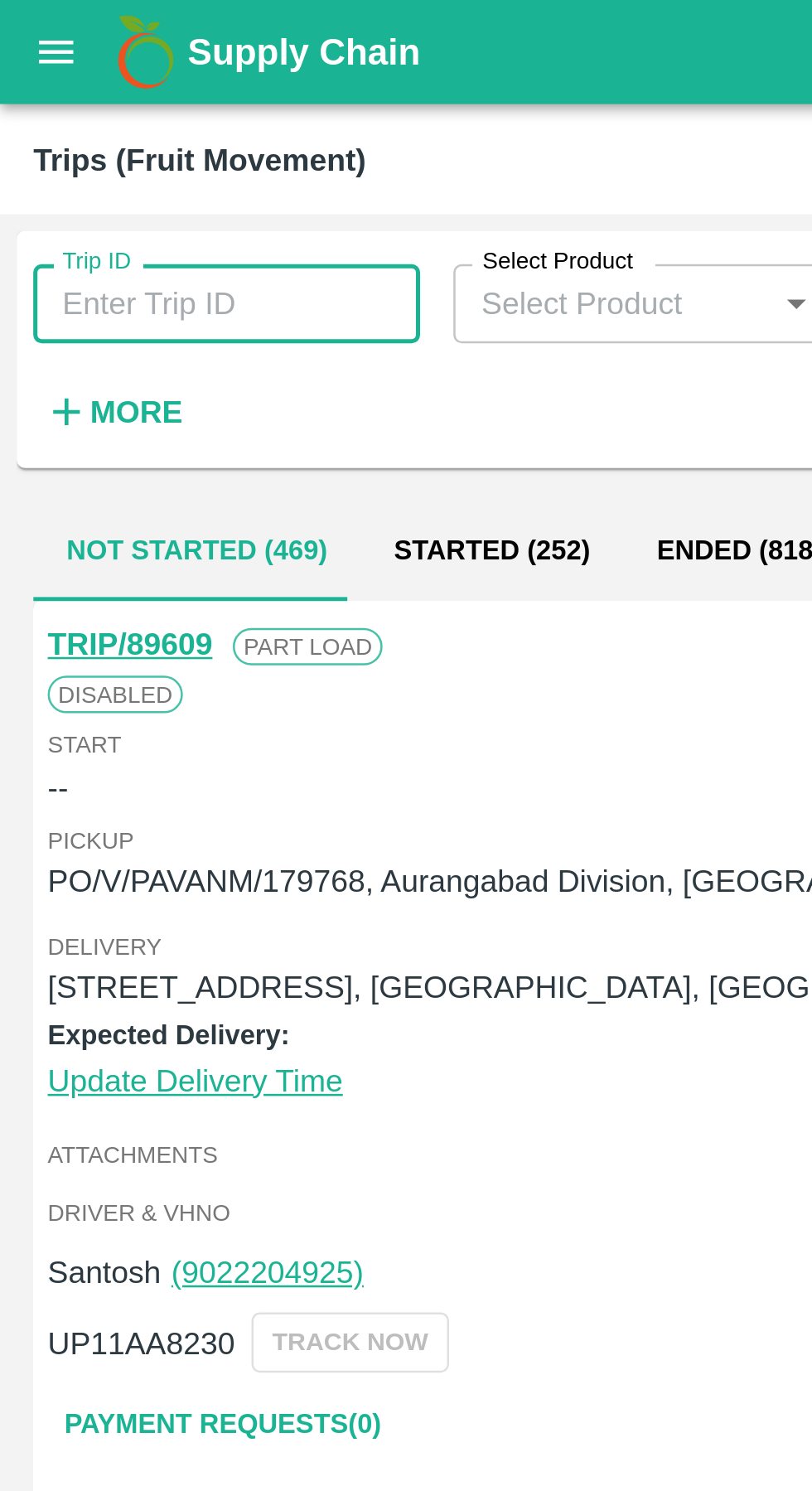
click at [91, 124] on input "Trip ID" at bounding box center [90, 121] width 154 height 32
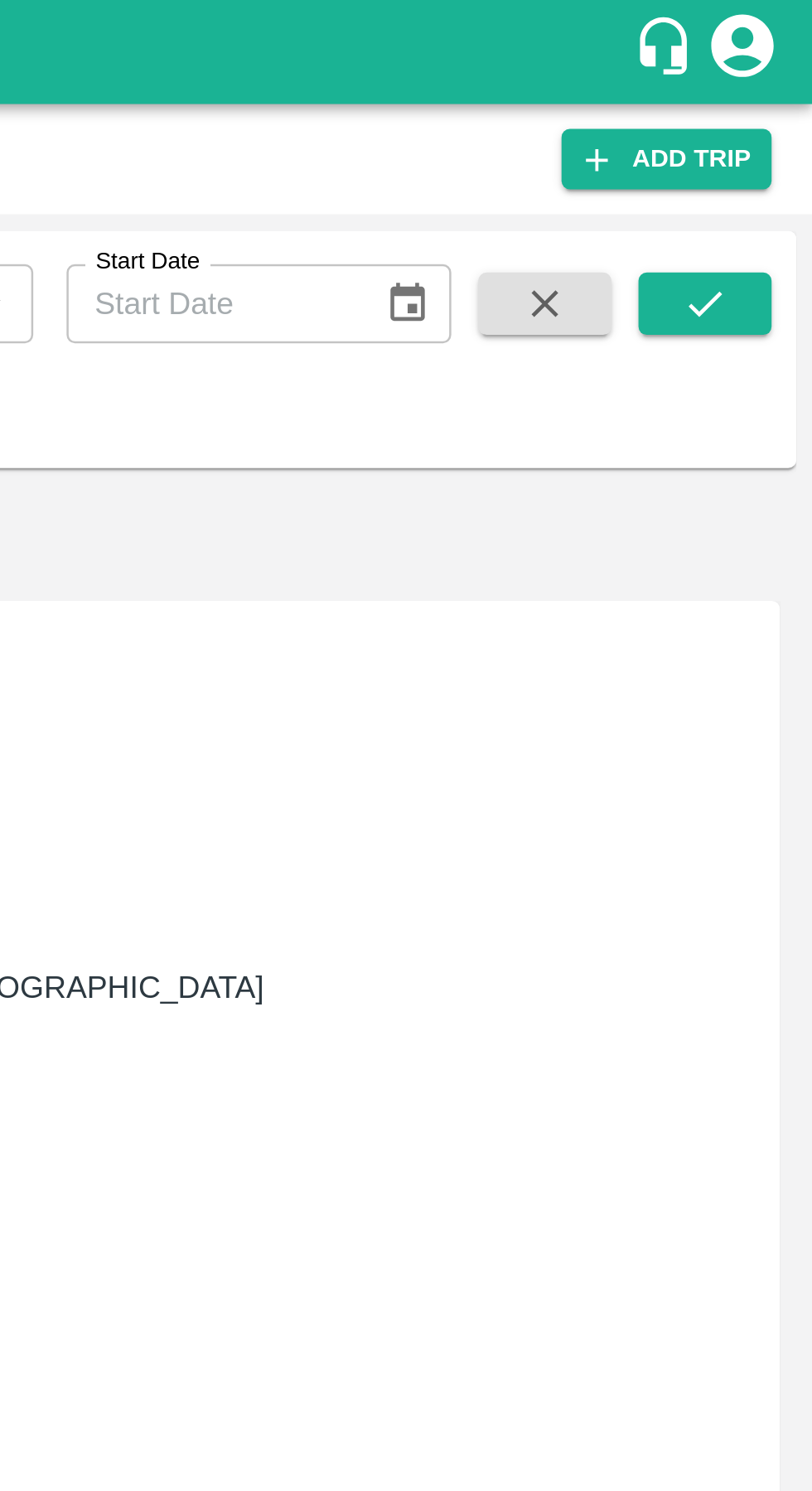
type input "89586"
click at [785, 116] on button "submit" at bounding box center [768, 120] width 53 height 25
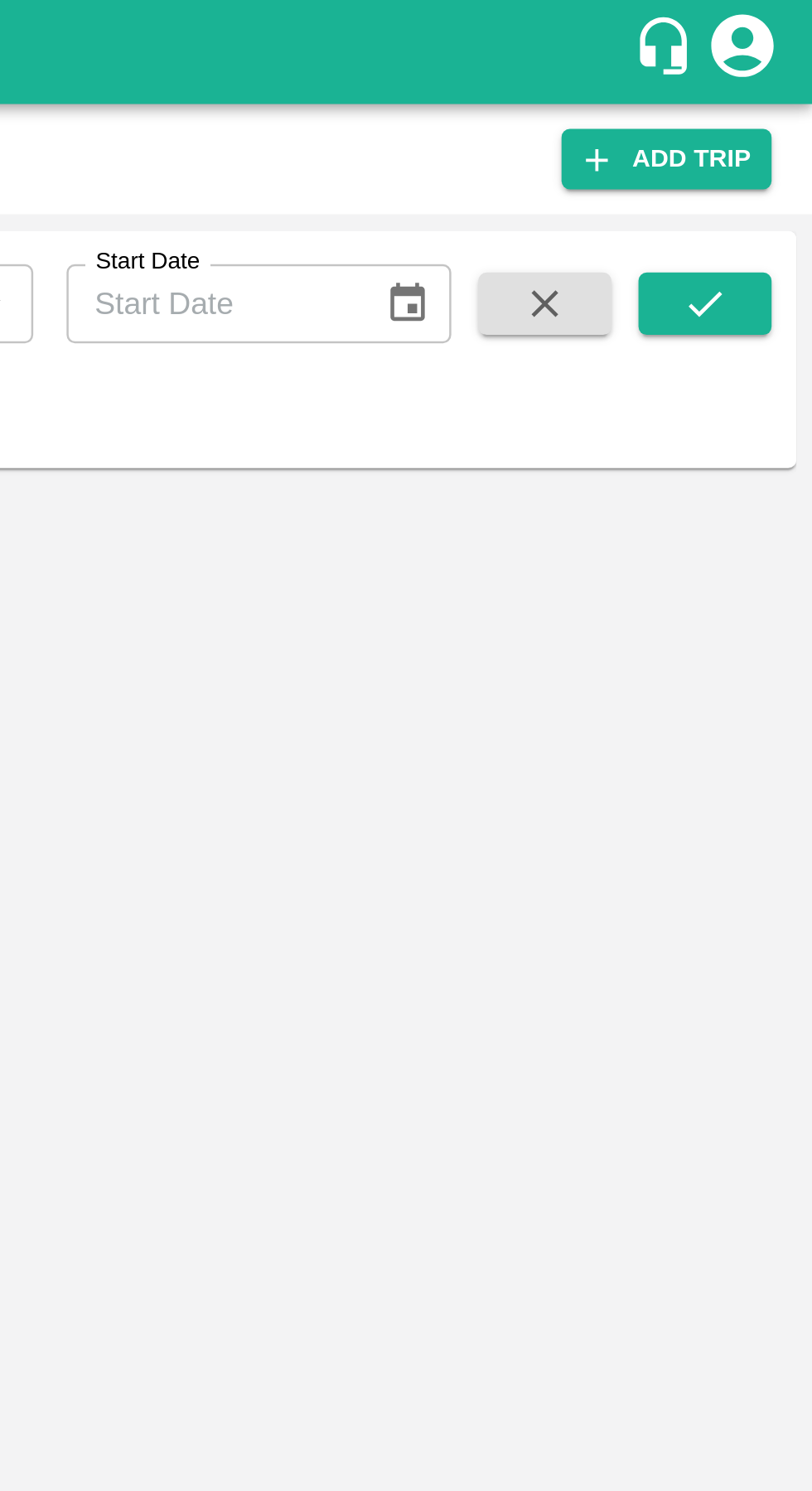
click at [767, 130] on icon "submit" at bounding box center [768, 121] width 18 height 18
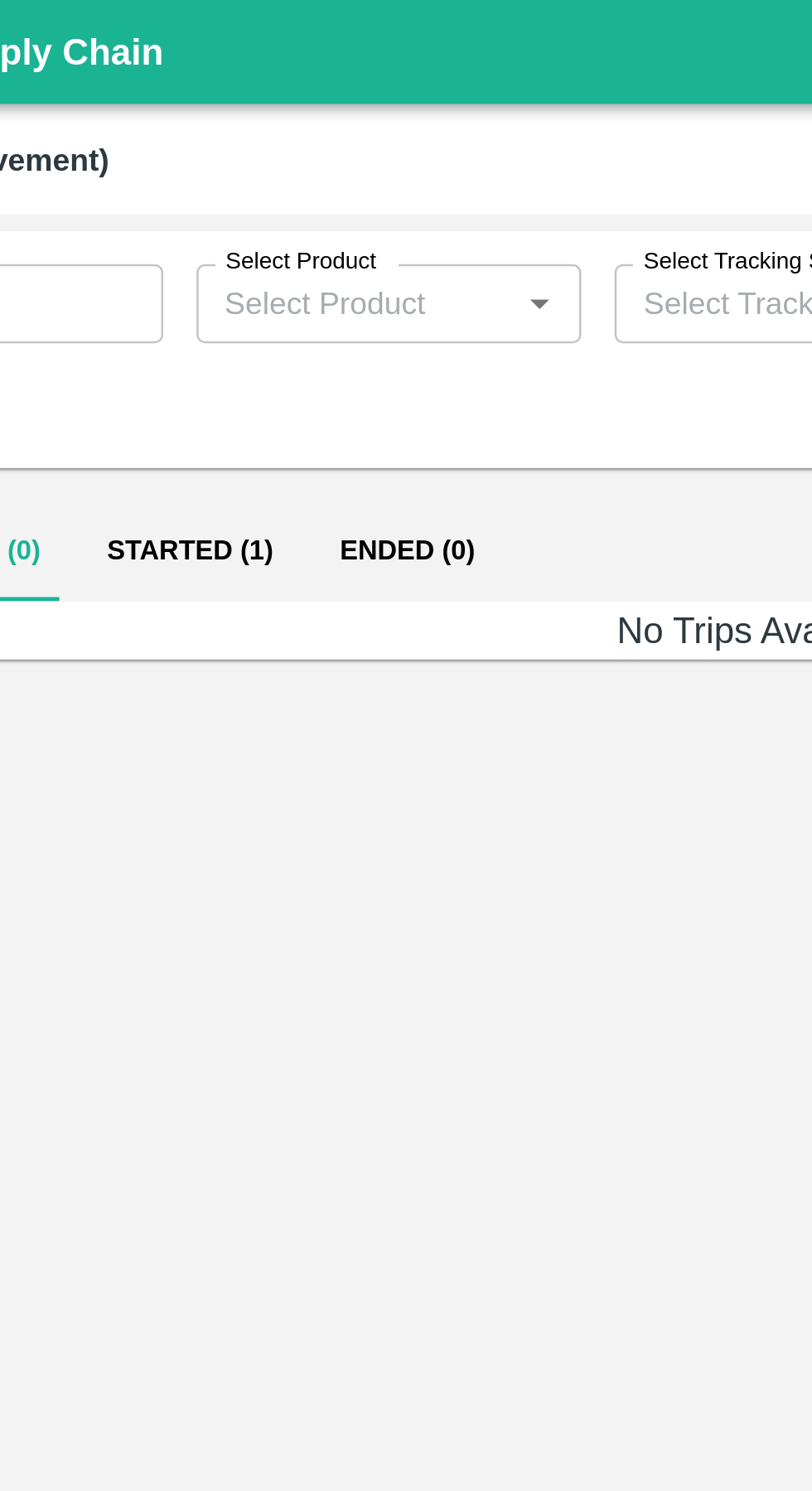
click at [177, 219] on button "Started (1)" at bounding box center [178, 220] width 93 height 40
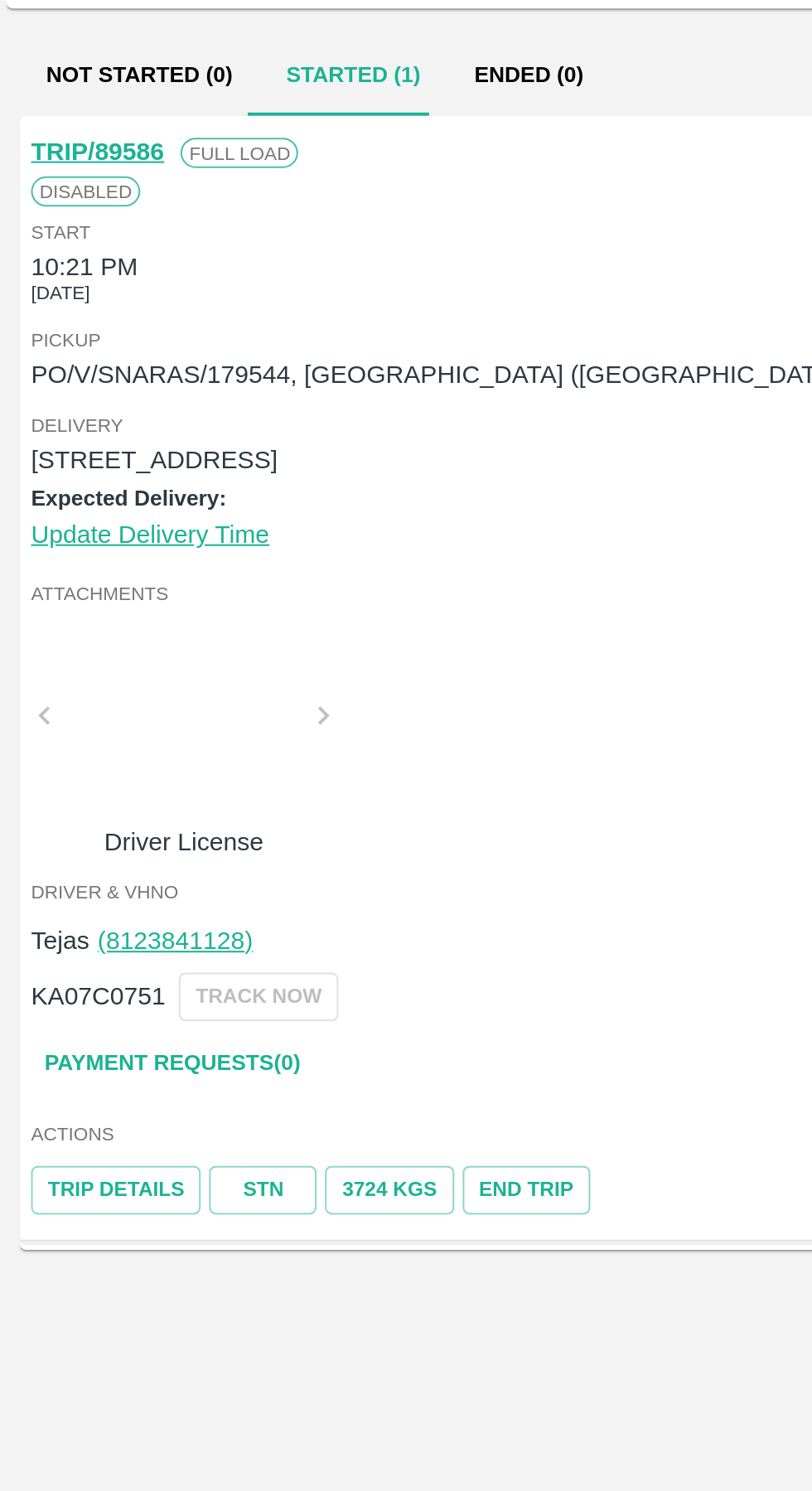
click at [49, 710] on link "Payment Requests( 0 )" at bounding box center [88, 708] width 139 height 29
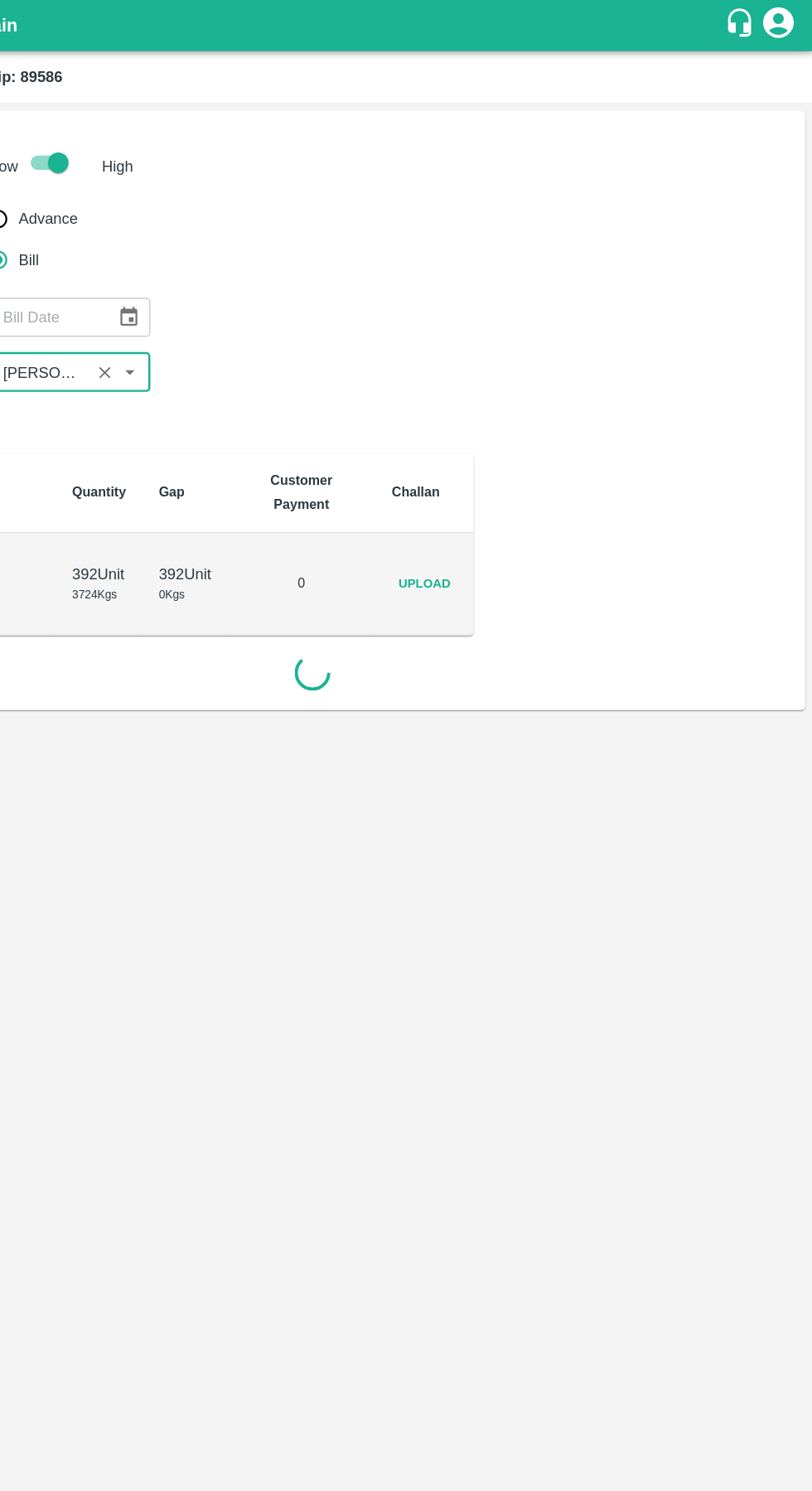
click at [507, 467] on span "Upload" at bounding box center [496, 473] width 53 height 24
click at [0, 0] on input "Upload" at bounding box center [0, 0] width 0 height 0
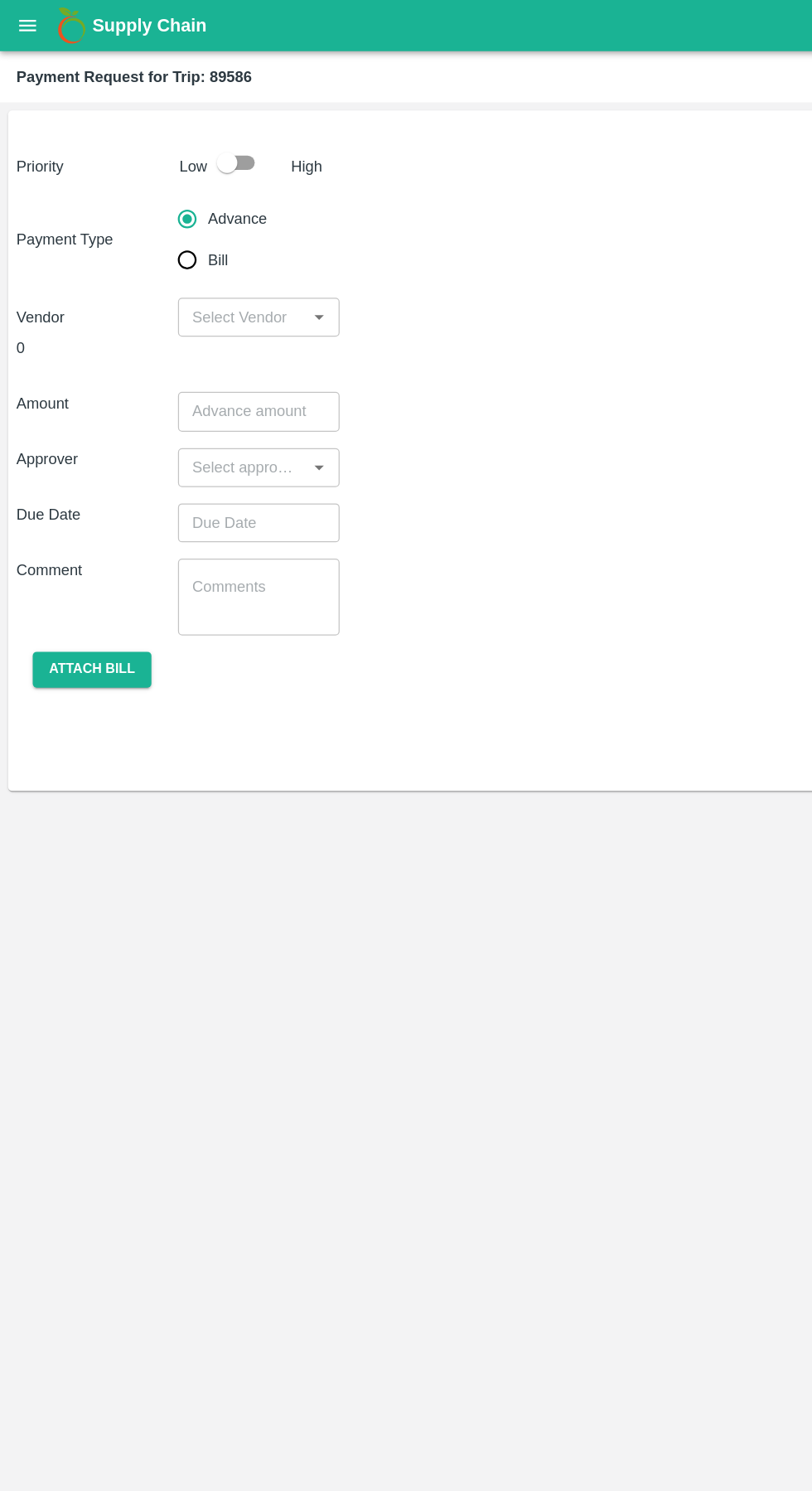
click at [23, 21] on icon "open drawer" at bounding box center [22, 20] width 14 height 9
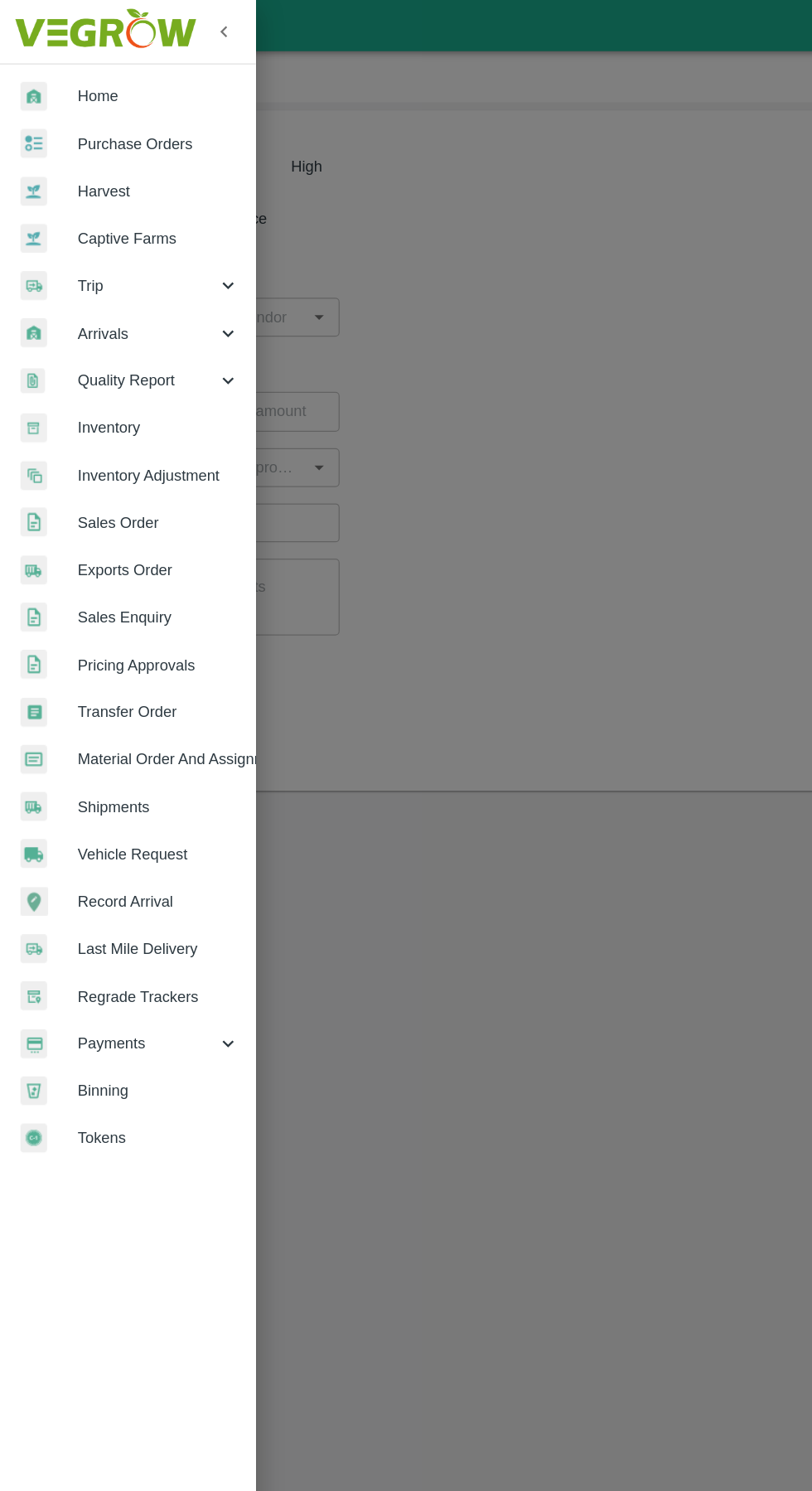
click at [85, 229] on span "Trip" at bounding box center [119, 231] width 113 height 18
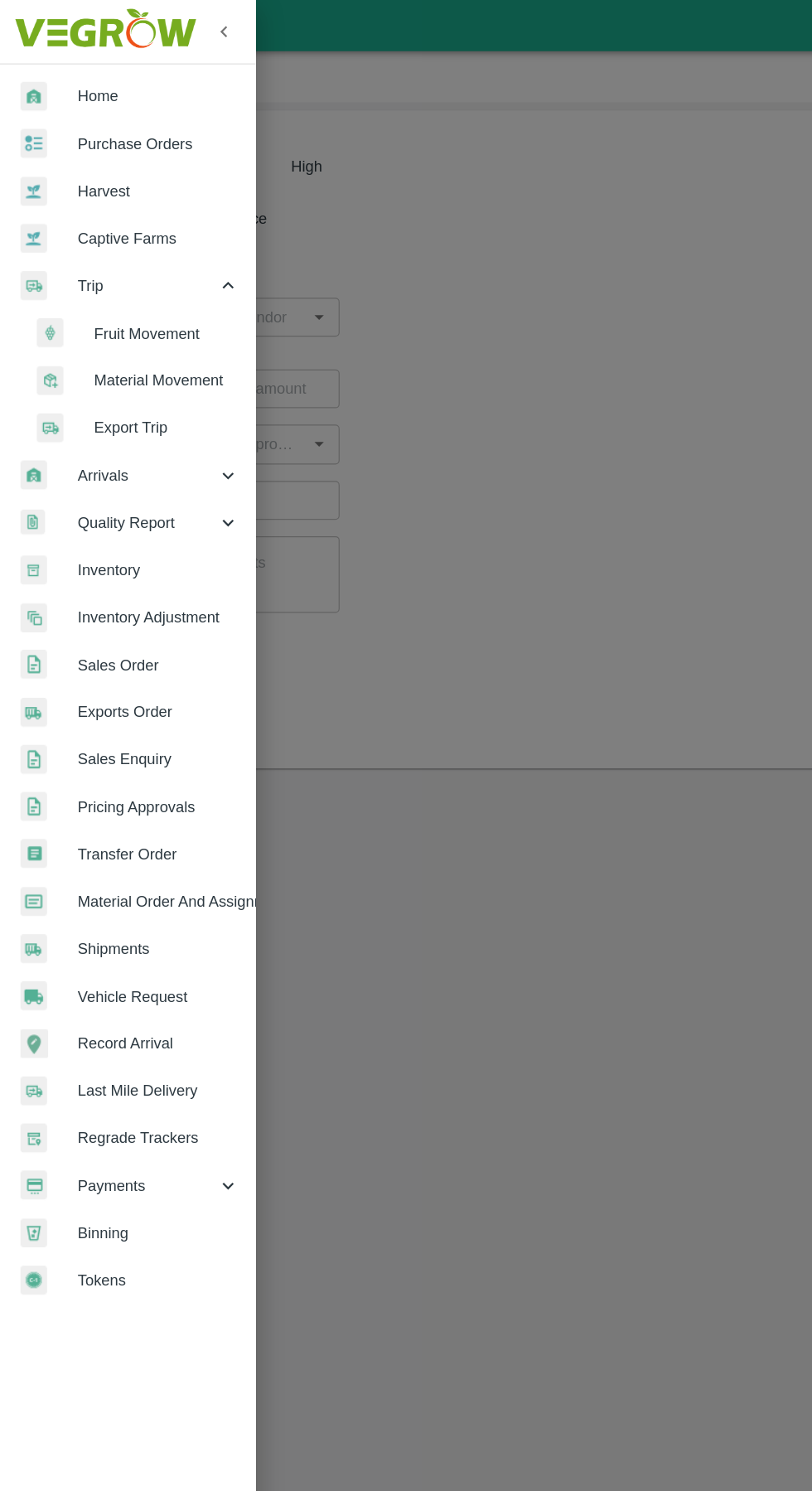
click at [108, 268] on span "Fruit Movement" at bounding box center [135, 270] width 117 height 18
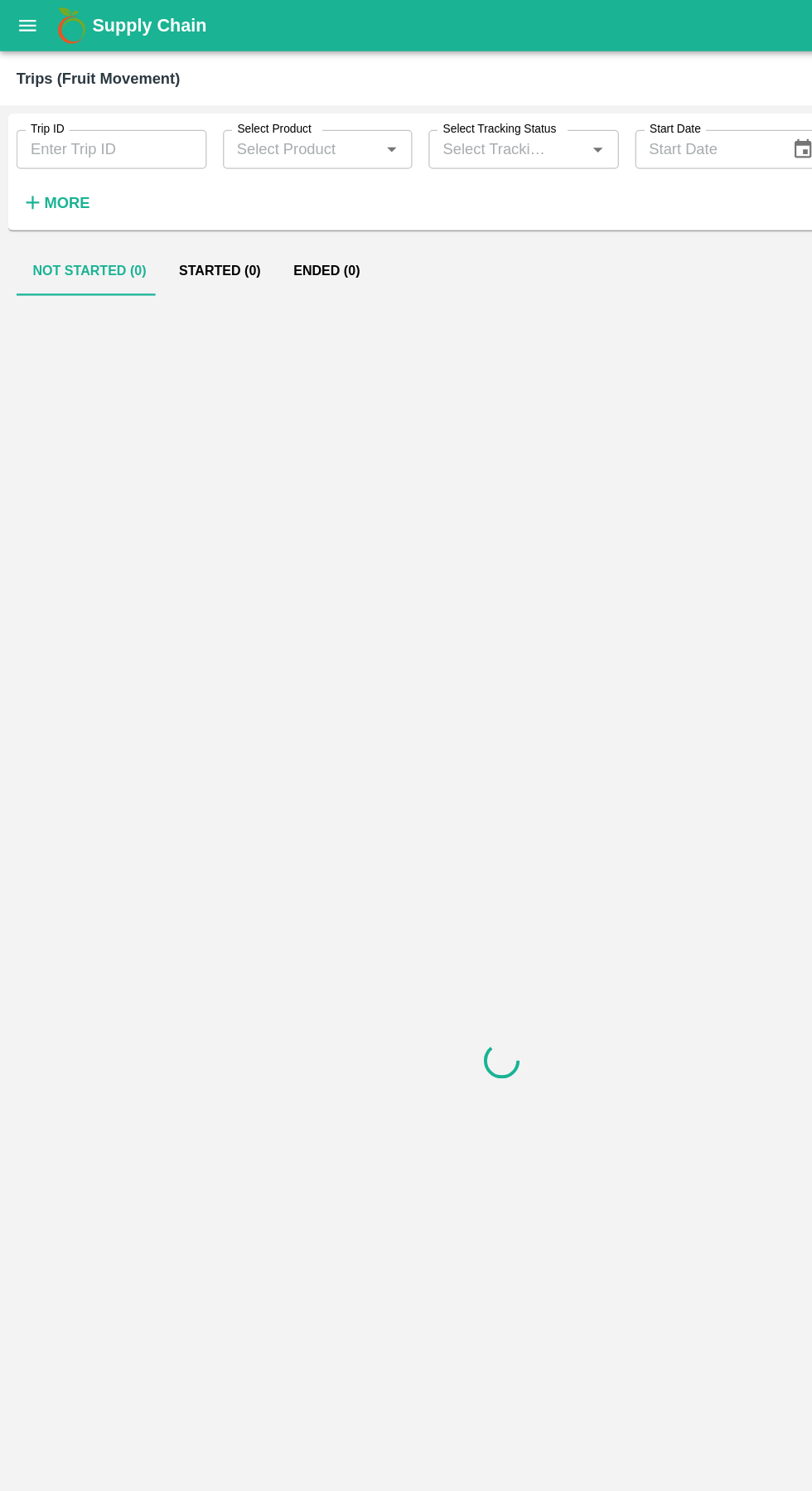
click at [65, 129] on input "Trip ID" at bounding box center [90, 121] width 154 height 32
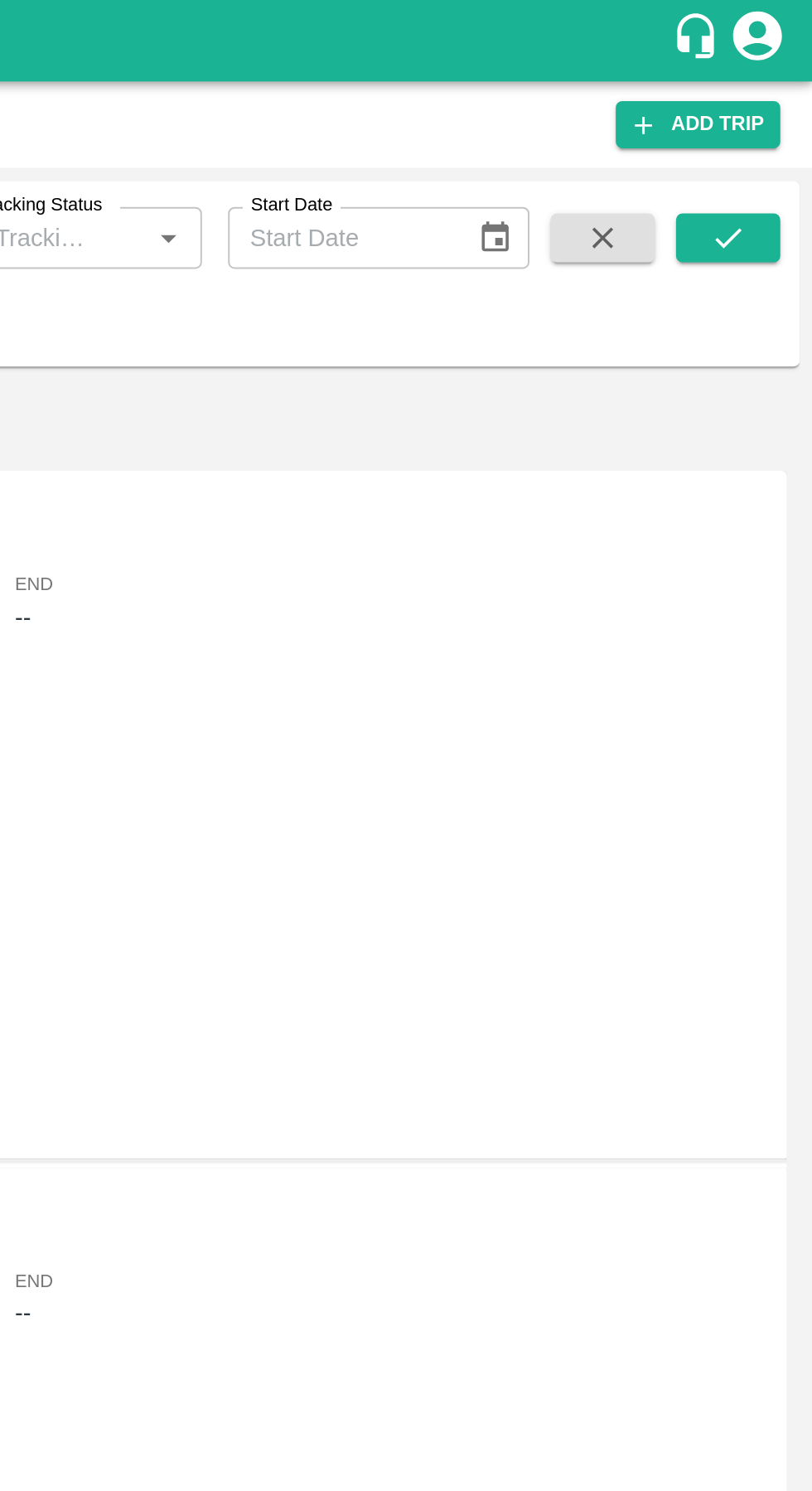
type input "88843"
click at [780, 117] on button "submit" at bounding box center [768, 120] width 53 height 25
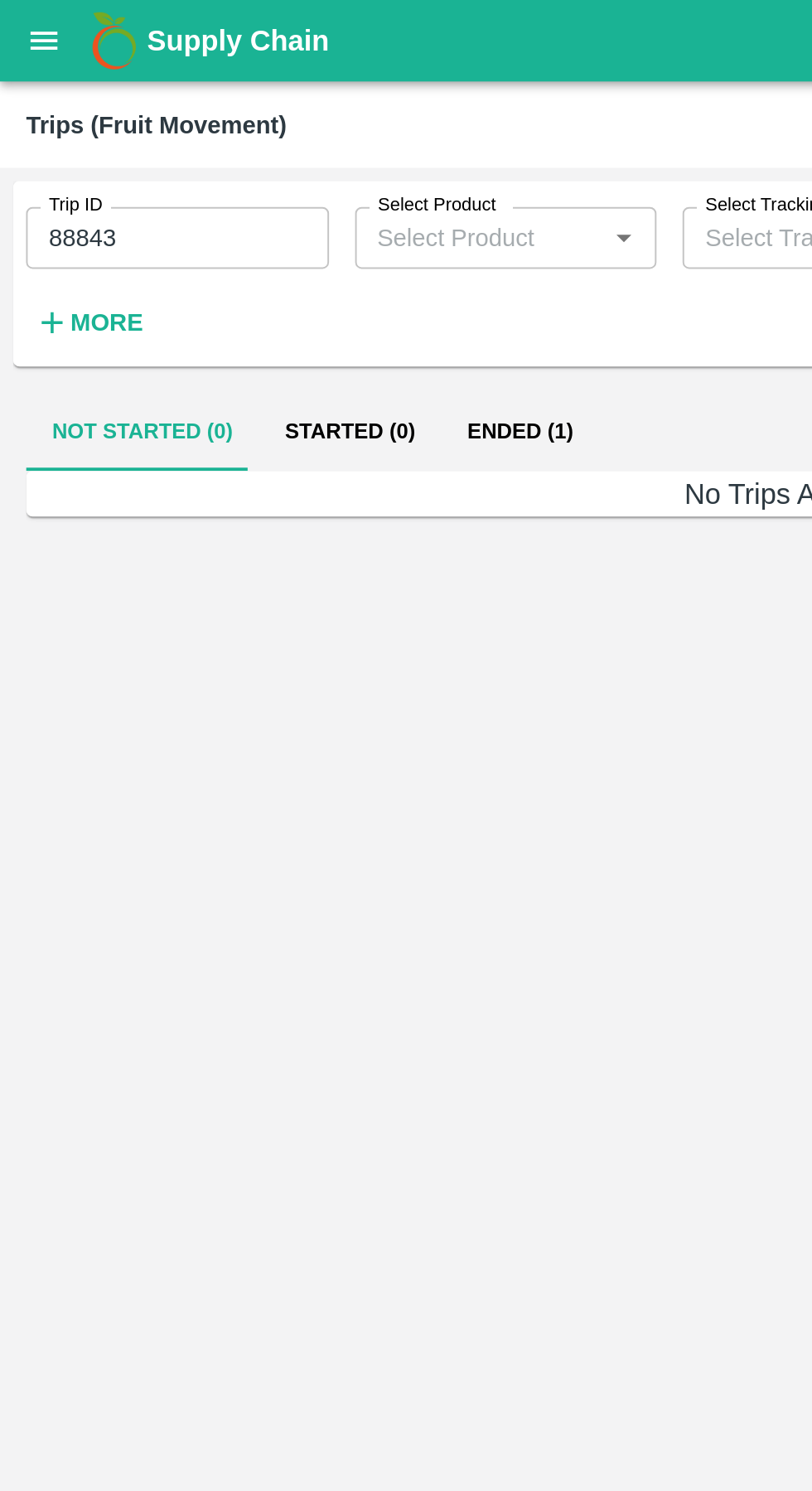
click at [255, 224] on button "Ended (1)" at bounding box center [265, 220] width 80 height 40
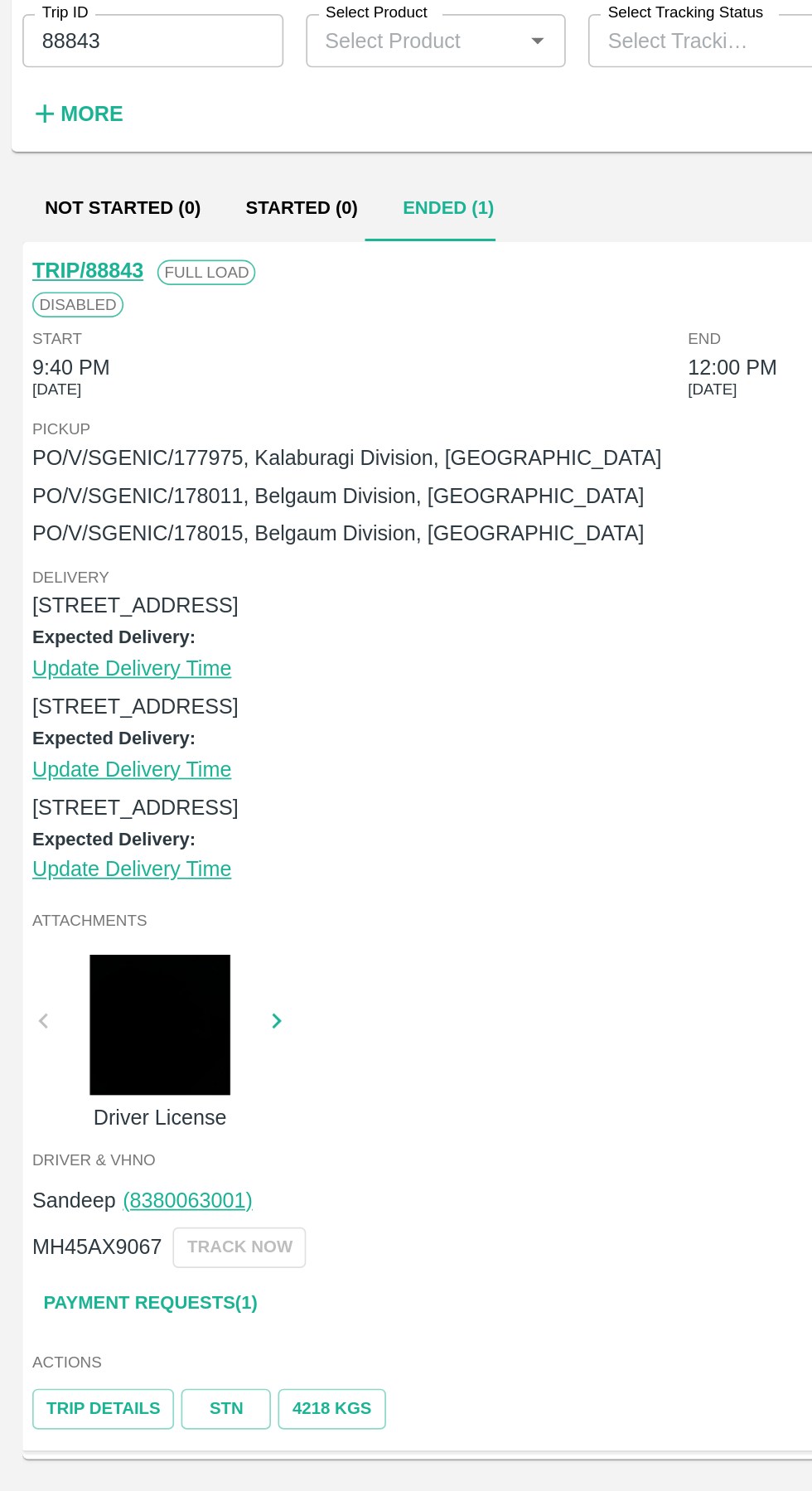
click at [104, 871] on link "Payment Requests( 1 )" at bounding box center [88, 867] width 139 height 29
